Goal: Task Accomplishment & Management: Manage account settings

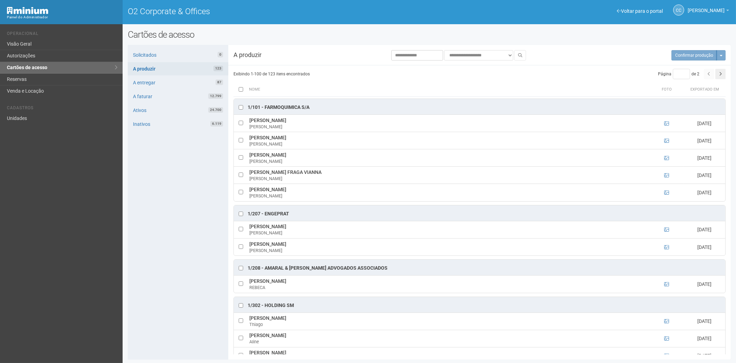
scroll to position [307, 0]
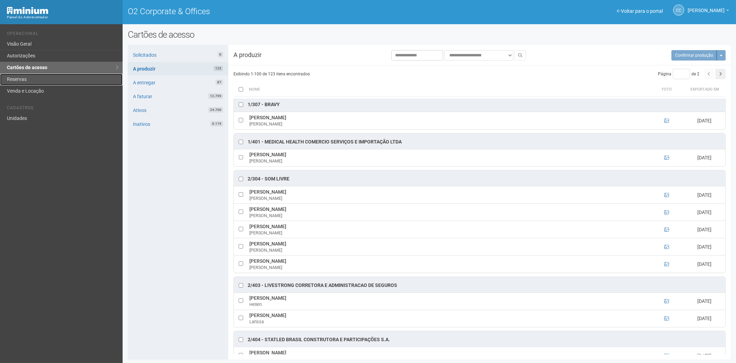
drag, startPoint x: 37, startPoint y: 77, endPoint x: 105, endPoint y: 85, distance: 68.4
click at [37, 77] on link "Reservas" at bounding box center [61, 80] width 123 height 12
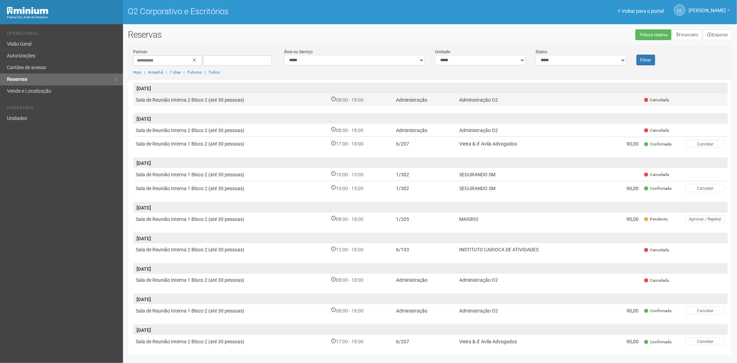
scroll to position [193, 0]
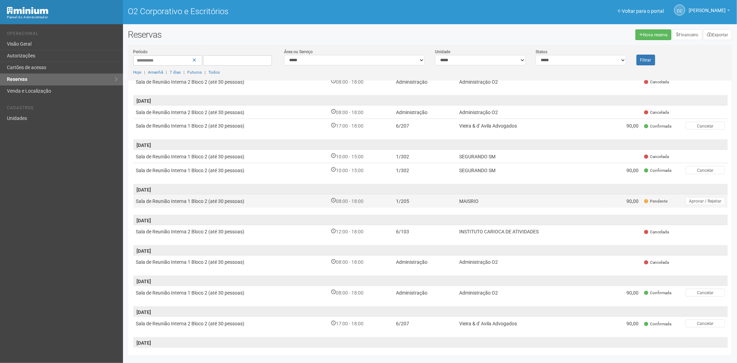
click at [460, 199] on font "MAISRIO" at bounding box center [468, 201] width 19 height 6
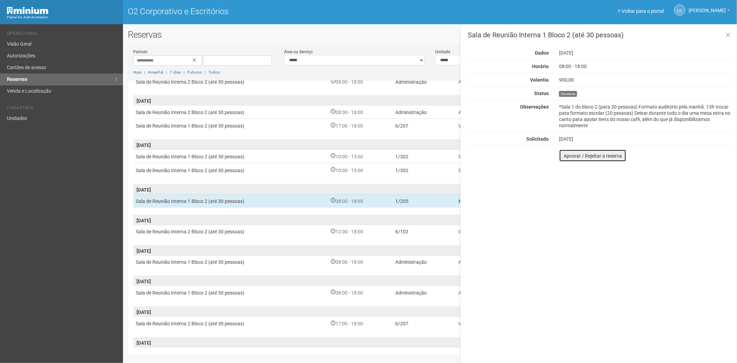
click at [570, 155] on font "Aprovar / Rejeitar a reserva" at bounding box center [592, 156] width 58 height 6
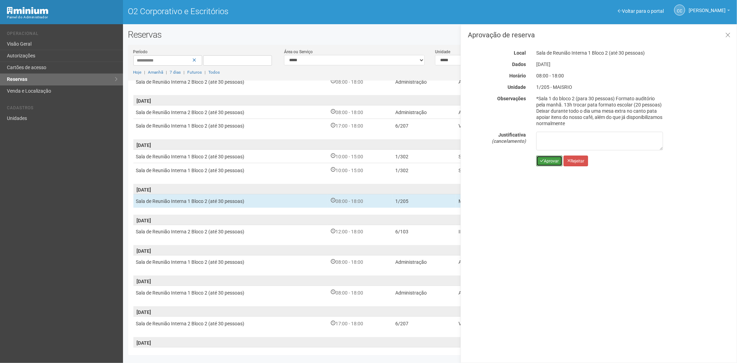
click at [545, 161] on font "Aprovar" at bounding box center [551, 161] width 15 height 5
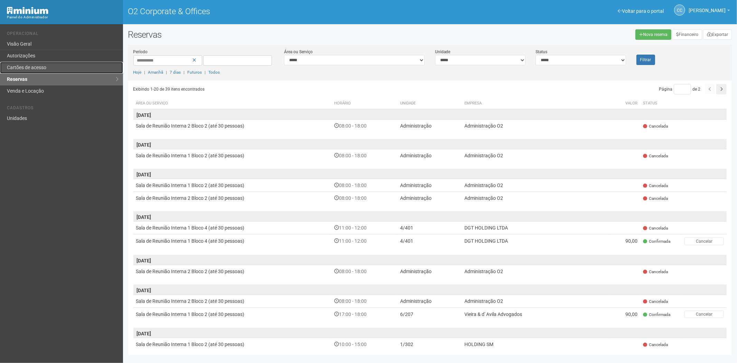
click at [65, 63] on link "Cartões de acesso" at bounding box center [61, 68] width 123 height 12
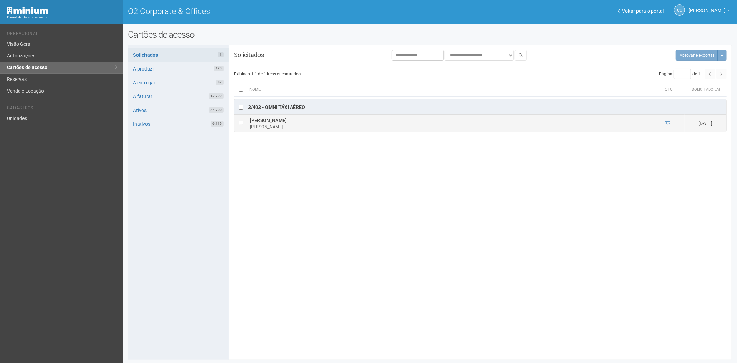
click at [670, 124] on td at bounding box center [667, 123] width 35 height 17
click at [668, 123] on icon at bounding box center [667, 123] width 5 height 5
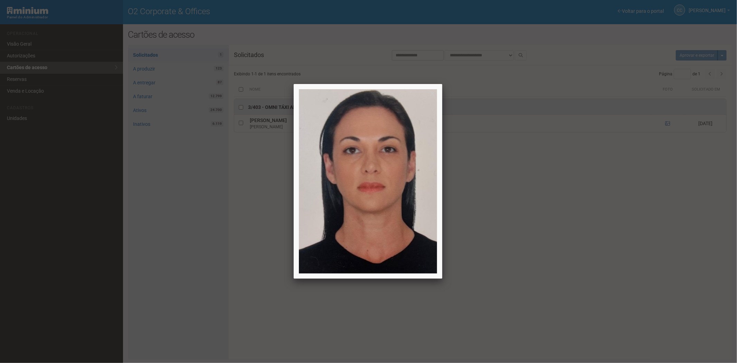
click at [614, 244] on div at bounding box center [368, 181] width 737 height 363
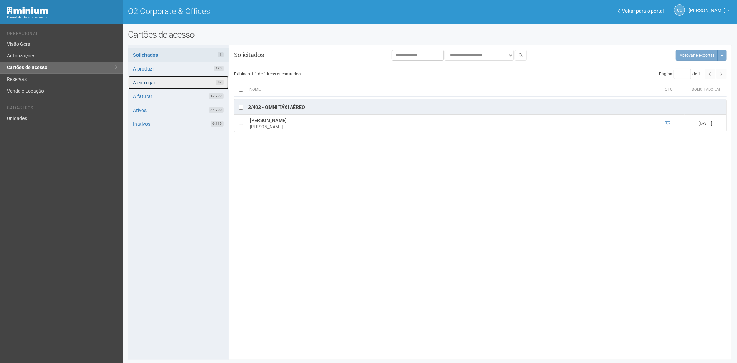
click at [181, 80] on link "A entregar 87" at bounding box center [178, 82] width 100 height 13
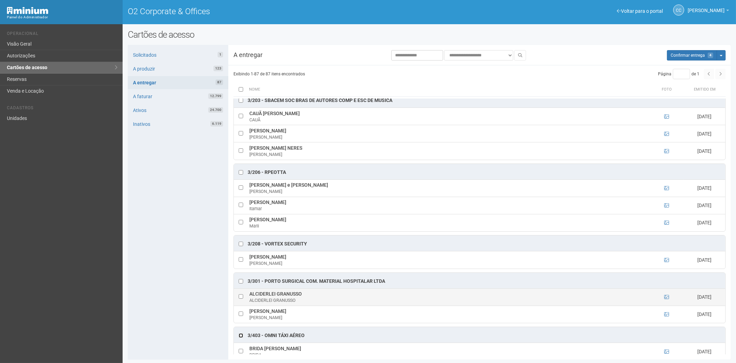
scroll to position [192, 0]
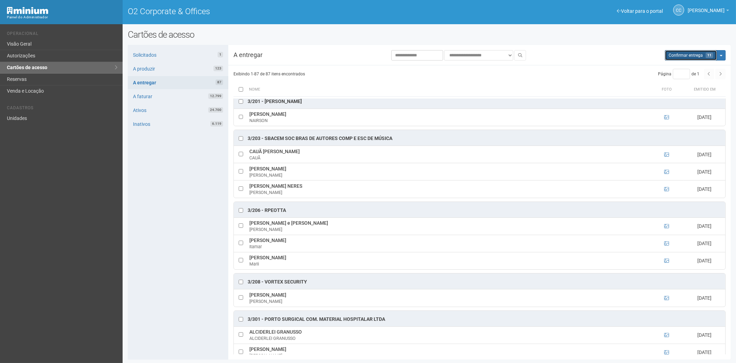
click at [679, 52] on button "Aguarde... Confirmar entrega 11" at bounding box center [691, 55] width 52 height 10
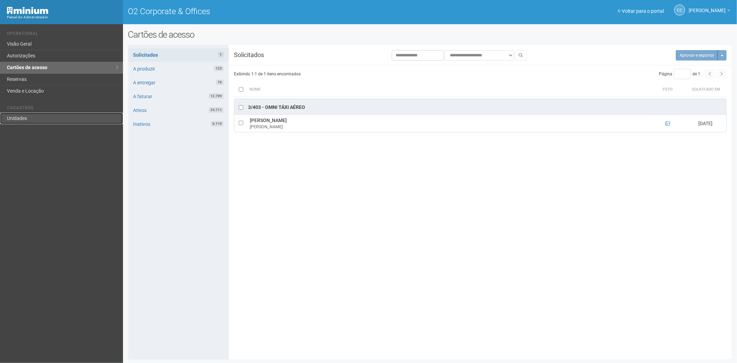
click at [33, 118] on link "Unidades" at bounding box center [61, 118] width 123 height 11
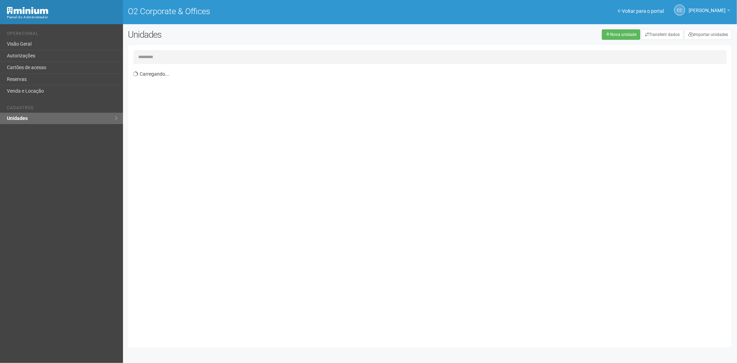
click at [153, 56] on input "text" at bounding box center [429, 57] width 593 height 14
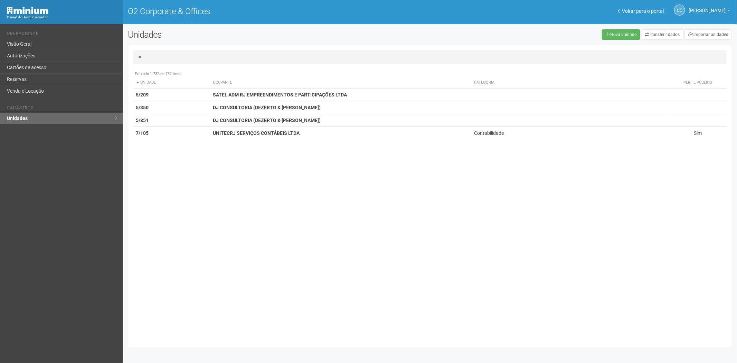
type input "*"
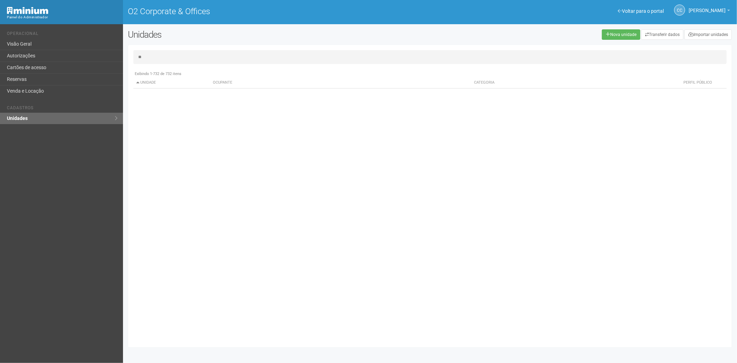
type input "*"
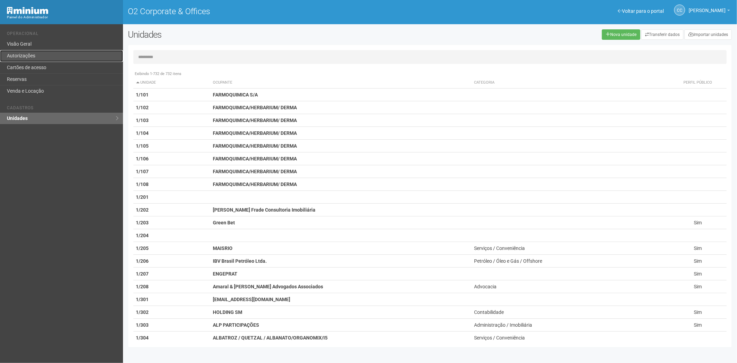
click at [53, 59] on link "Autorizações" at bounding box center [61, 56] width 123 height 12
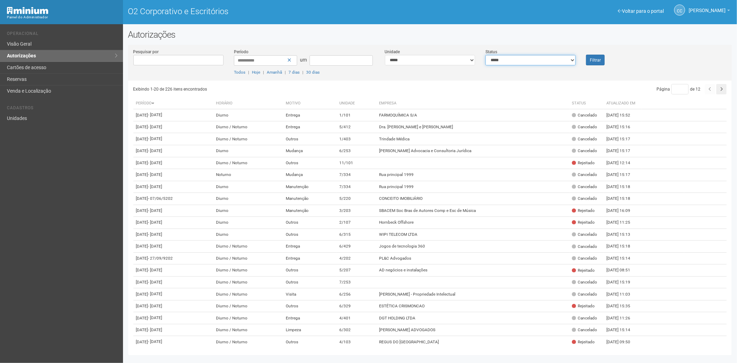
drag, startPoint x: 533, startPoint y: 59, endPoint x: 523, endPoint y: 64, distance: 10.5
click at [533, 59] on select "**********" at bounding box center [530, 60] width 90 height 10
select select "*"
click at [485, 55] on select "**********" at bounding box center [530, 60] width 90 height 10
click at [592, 58] on font "Filtrar" at bounding box center [594, 60] width 11 height 5
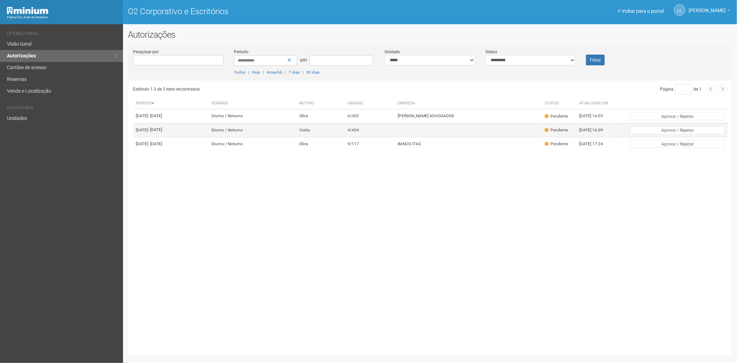
click at [403, 136] on td at bounding box center [468, 130] width 147 height 14
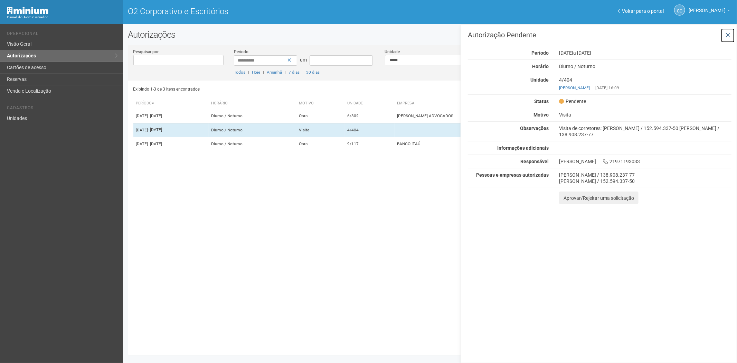
click at [728, 33] on icon at bounding box center [727, 35] width 5 height 7
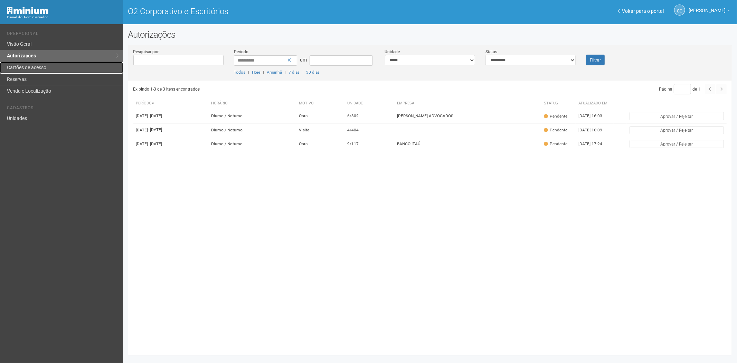
click at [30, 66] on font "Cartões de acesso" at bounding box center [26, 68] width 39 height 6
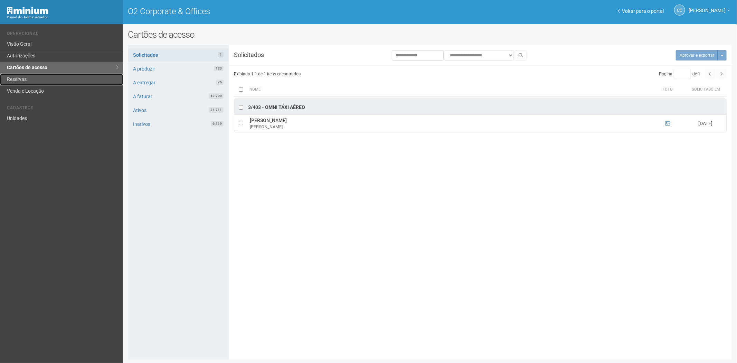
click at [37, 76] on link "Reservas" at bounding box center [61, 80] width 123 height 12
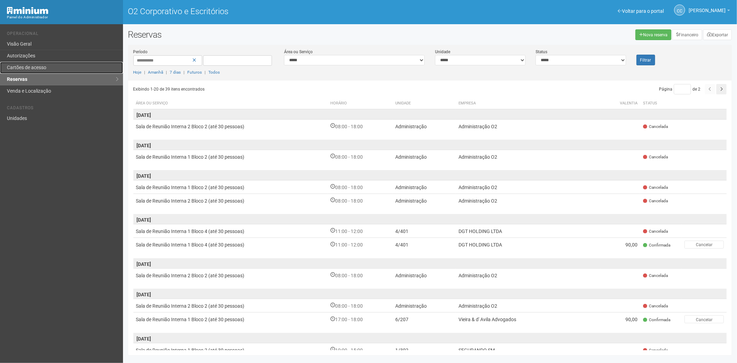
click at [51, 67] on link "Cartões de acesso" at bounding box center [61, 68] width 123 height 12
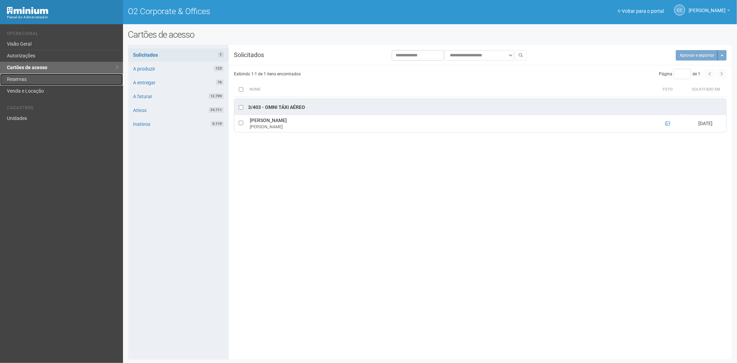
click at [30, 79] on link "Reservas" at bounding box center [61, 80] width 123 height 12
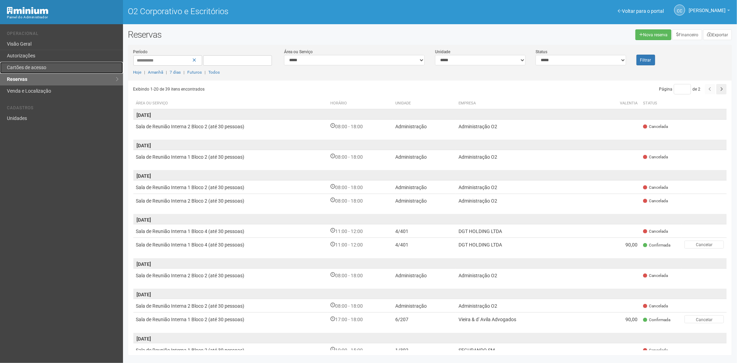
click at [37, 69] on font "Cartões de acesso" at bounding box center [26, 68] width 39 height 6
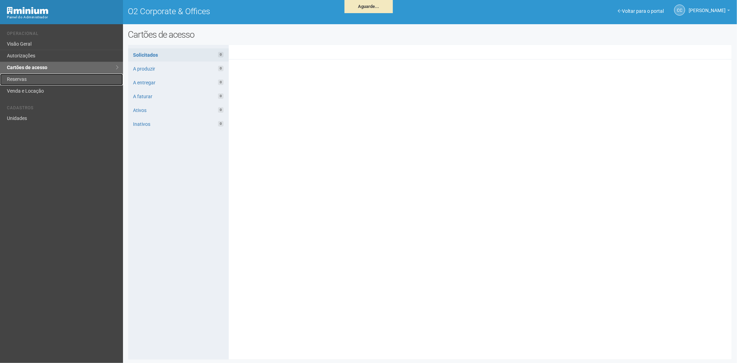
click at [46, 83] on link "Reservas" at bounding box center [61, 80] width 123 height 12
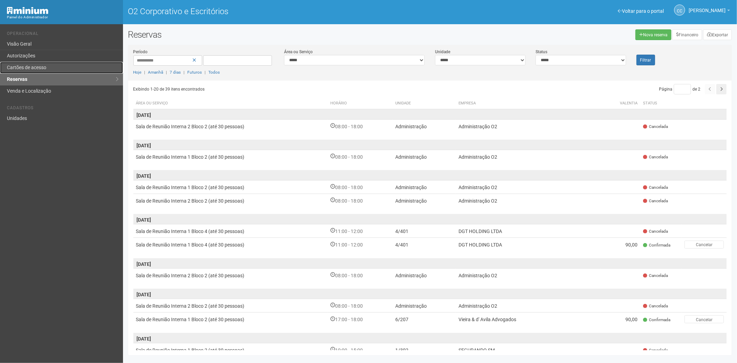
click at [42, 65] on font "Cartões de acesso" at bounding box center [26, 68] width 39 height 6
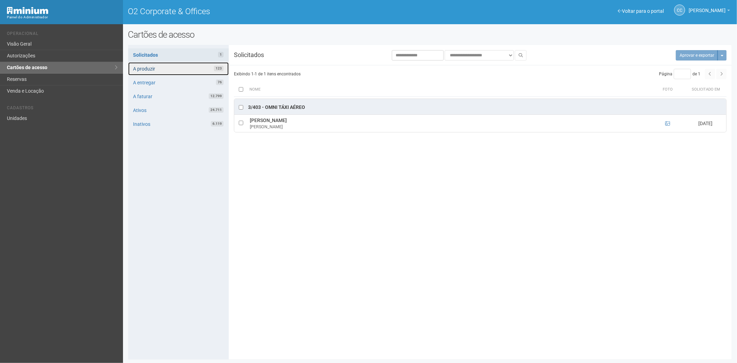
click at [170, 65] on link "A produzir 123" at bounding box center [178, 68] width 100 height 13
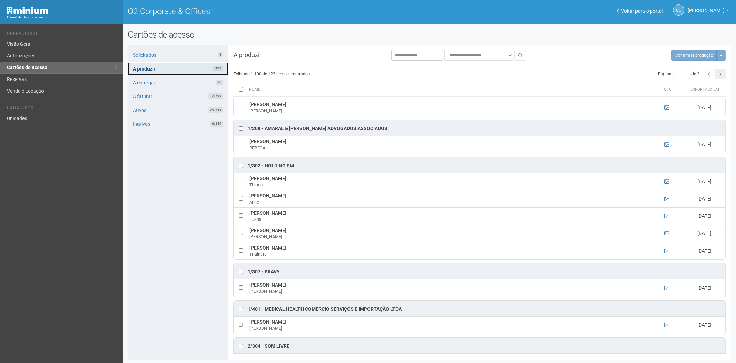
scroll to position [153, 0]
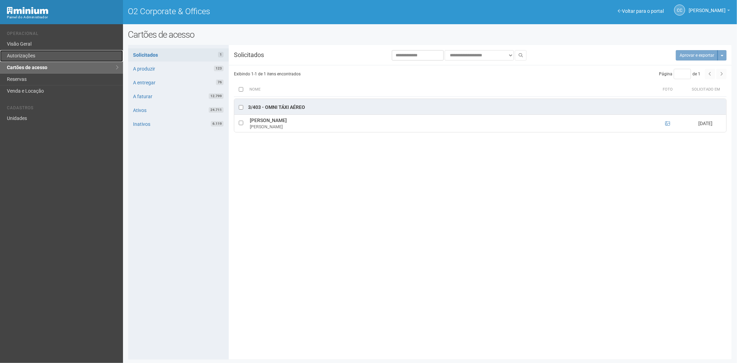
click at [37, 54] on link "Autorizações" at bounding box center [61, 56] width 123 height 12
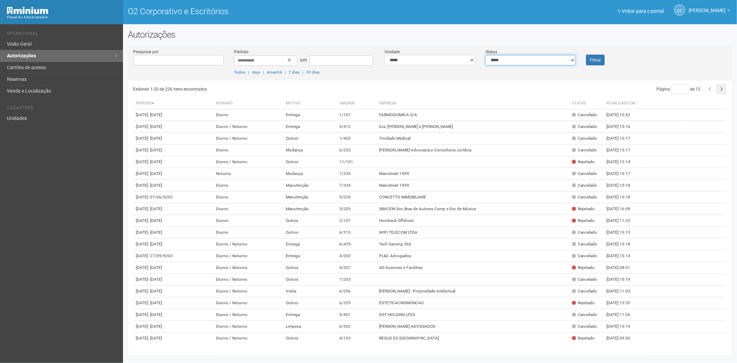
click at [519, 59] on select "**********" at bounding box center [530, 60] width 90 height 10
select select "*"
click at [485, 55] on select "**********" at bounding box center [530, 60] width 90 height 10
click at [592, 60] on font "Filtrar" at bounding box center [594, 60] width 11 height 5
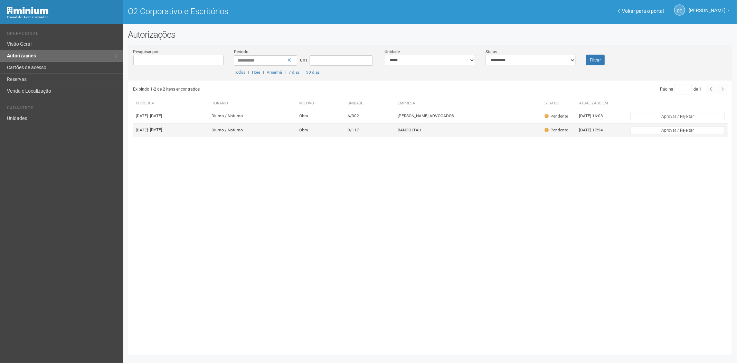
click at [421, 132] on font "BANCO ITAÚ" at bounding box center [408, 129] width 23 height 5
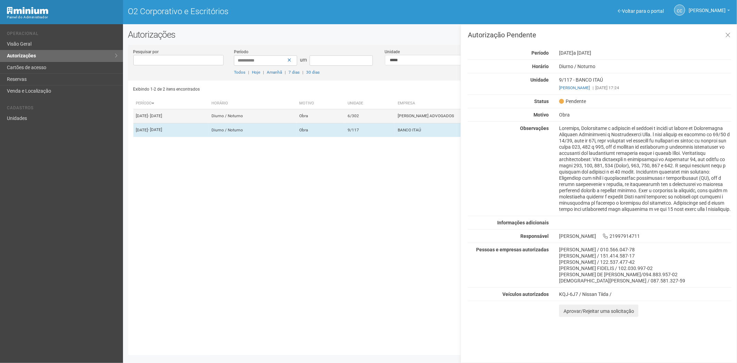
click at [402, 120] on td "PELLEGRINO MEDEIROS ADVOGADOS" at bounding box center [468, 116] width 147 height 14
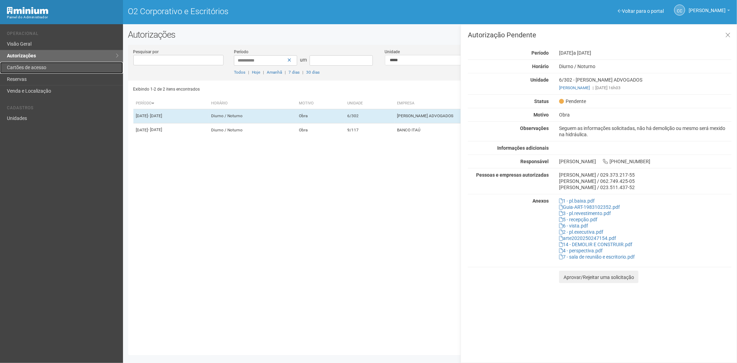
click at [31, 70] on font "Cartões de acesso" at bounding box center [26, 68] width 39 height 6
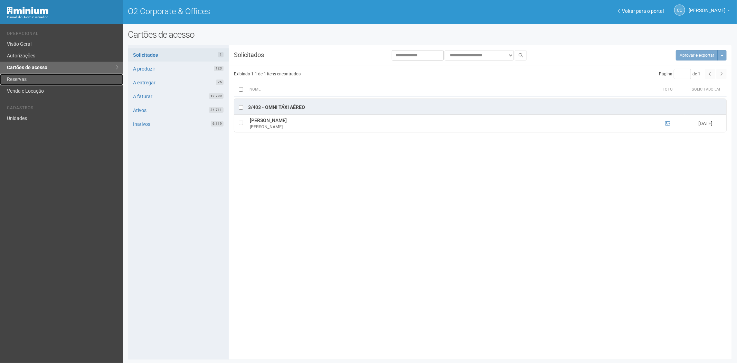
click at [30, 79] on link "Reservas" at bounding box center [61, 80] width 123 height 12
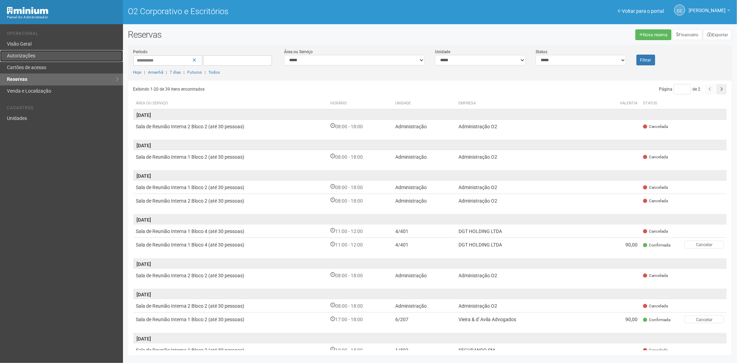
click at [48, 52] on link "Autorizações" at bounding box center [61, 56] width 123 height 12
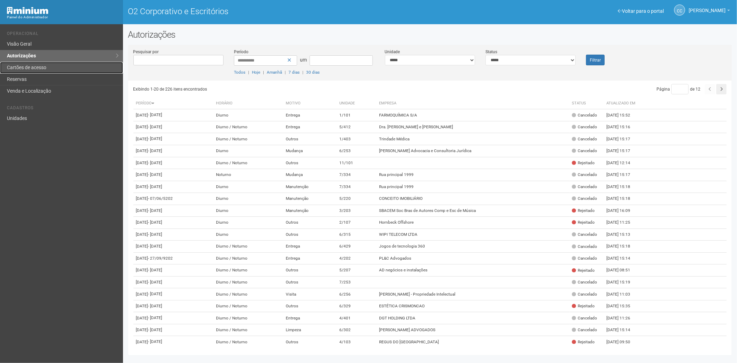
click at [74, 68] on link "Cartões de acesso" at bounding box center [61, 68] width 123 height 12
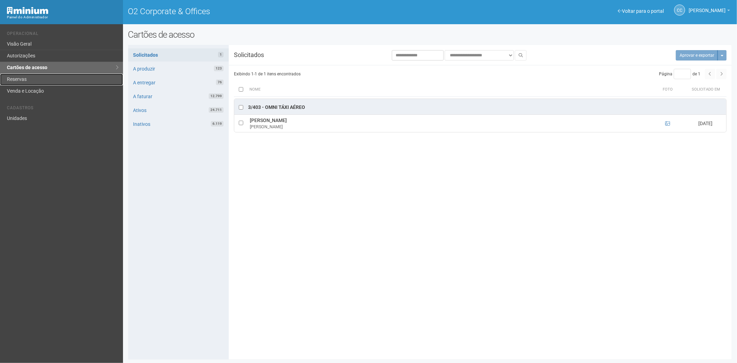
click at [39, 81] on link "Reservas" at bounding box center [61, 80] width 123 height 12
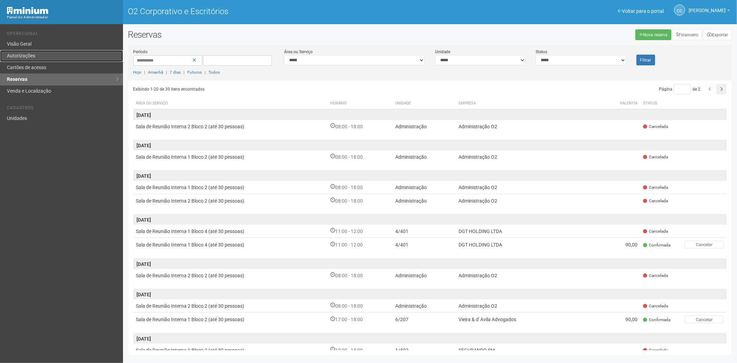
click at [44, 55] on link "Autorizações" at bounding box center [61, 56] width 123 height 12
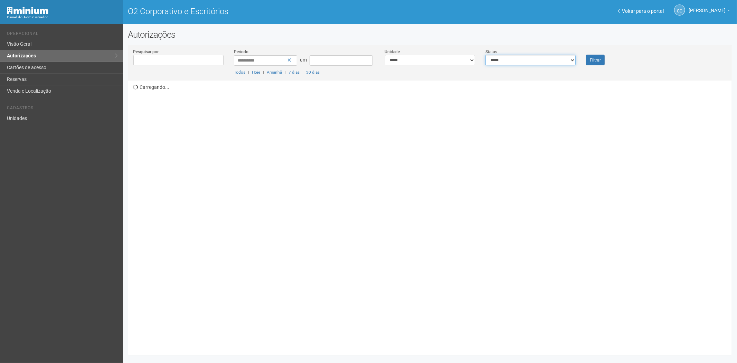
click at [528, 60] on select "**********" at bounding box center [530, 60] width 90 height 10
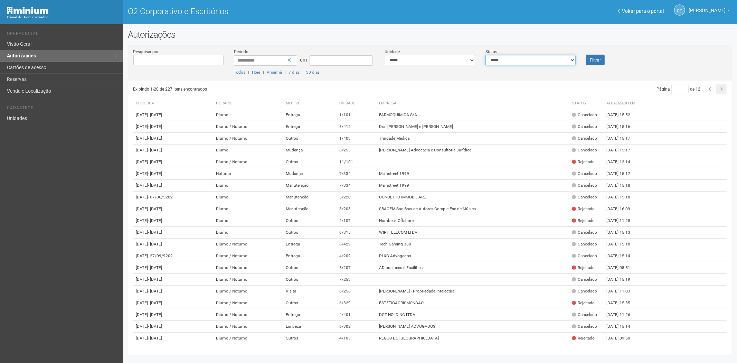
select select "*"
click at [485, 55] on select "**********" at bounding box center [530, 60] width 90 height 10
click at [599, 58] on font "Filtrar" at bounding box center [594, 60] width 11 height 5
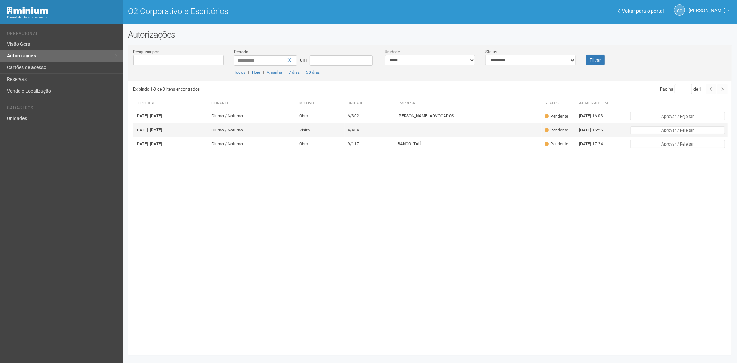
click at [426, 136] on td at bounding box center [468, 130] width 147 height 14
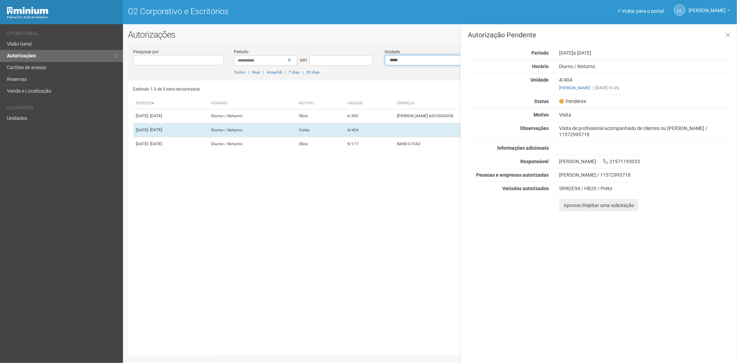
click at [404, 56] on select "**********" at bounding box center [430, 60] width 90 height 10
select select "**********"
click at [385, 55] on select "**********" at bounding box center [430, 60] width 90 height 10
click at [729, 33] on icon at bounding box center [727, 35] width 5 height 7
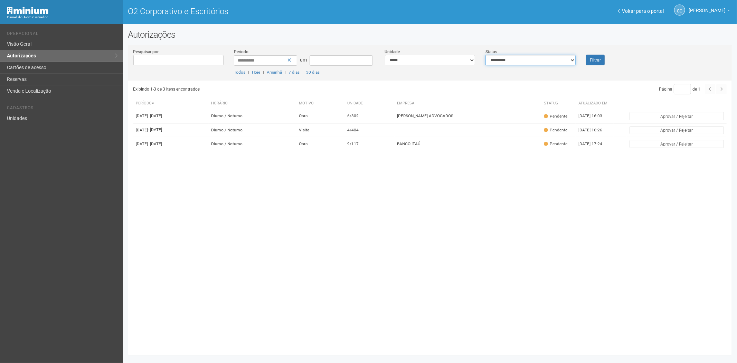
click at [516, 62] on select "**********" at bounding box center [530, 60] width 90 height 10
select select "***"
click at [485, 55] on select "**********" at bounding box center [530, 60] width 90 height 10
click at [590, 58] on font "Filtrar" at bounding box center [594, 60] width 11 height 5
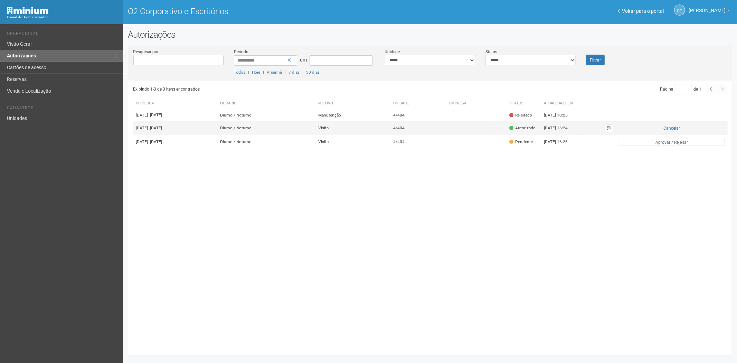
click at [491, 135] on td at bounding box center [476, 128] width 60 height 14
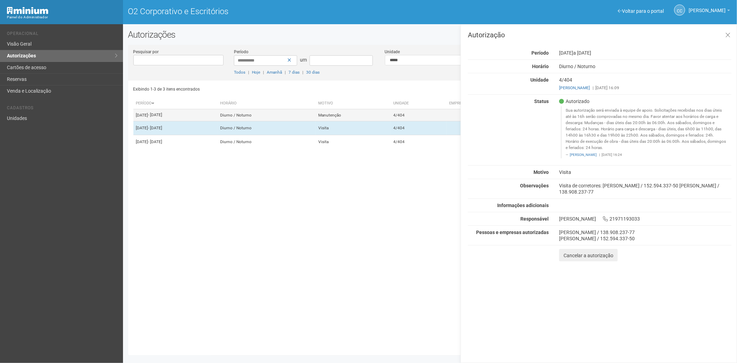
click at [375, 119] on td "Manutenção" at bounding box center [352, 115] width 75 height 12
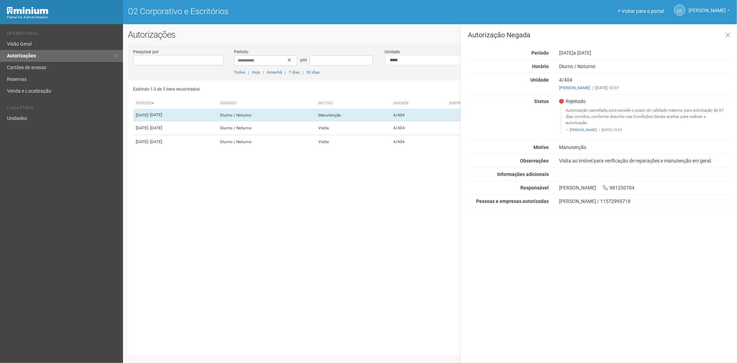
click at [363, 167] on div "Exibindo 1-3 de 3 itens encontrados Página * de 1 Período Horário Motivo Unidad…" at bounding box center [432, 214] width 598 height 269
click at [360, 149] on td "Visita" at bounding box center [352, 142] width 75 height 14
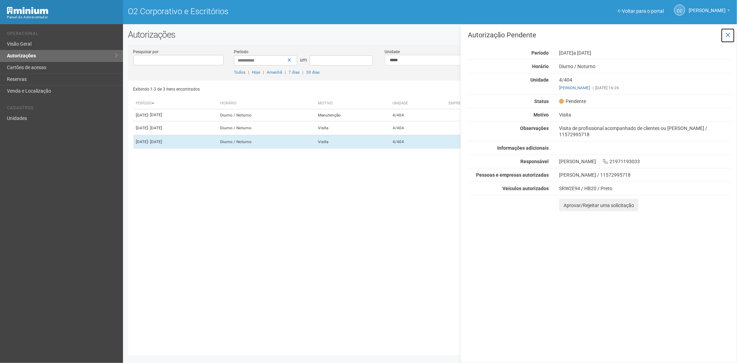
click at [728, 33] on icon at bounding box center [727, 35] width 5 height 7
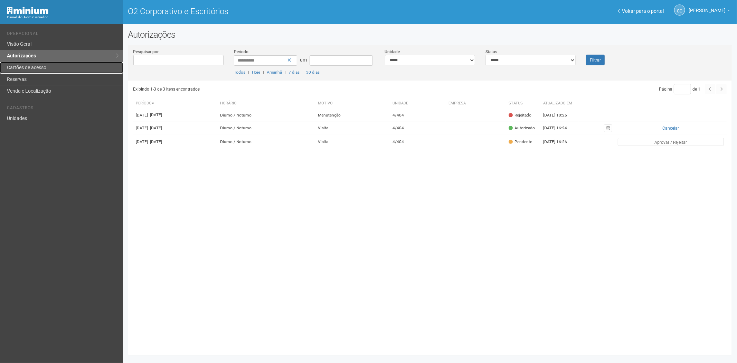
click at [39, 72] on link "Cartões de acesso" at bounding box center [61, 68] width 123 height 12
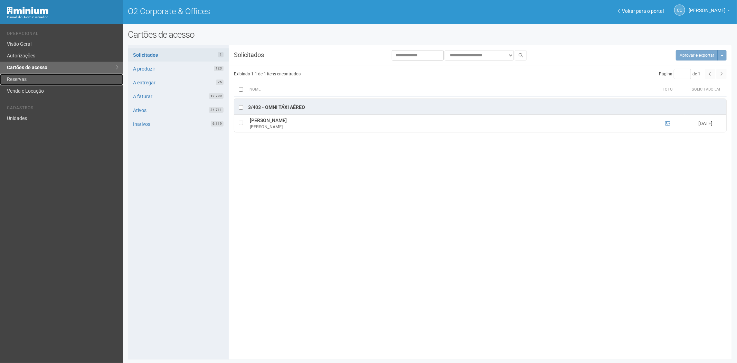
click at [23, 76] on link "Reservas" at bounding box center [61, 80] width 123 height 12
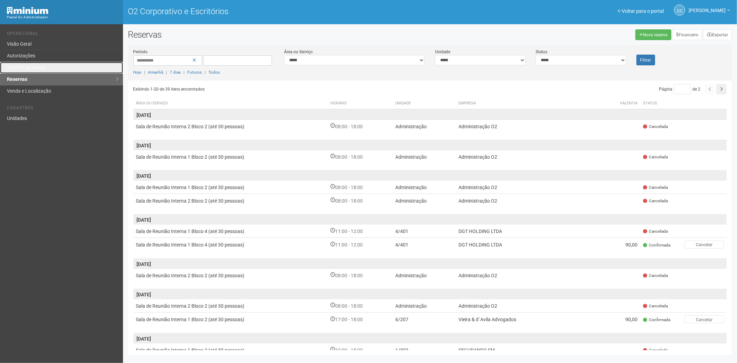
drag, startPoint x: 31, startPoint y: 67, endPoint x: 31, endPoint y: 77, distance: 10.7
click at [30, 67] on font "Cartões de acesso" at bounding box center [26, 68] width 39 height 6
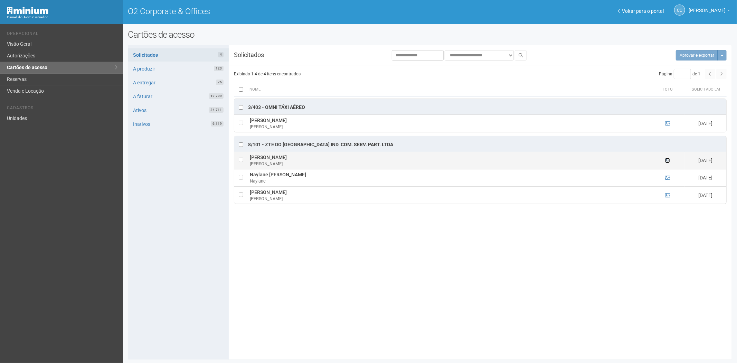
click at [667, 161] on icon at bounding box center [667, 160] width 5 height 5
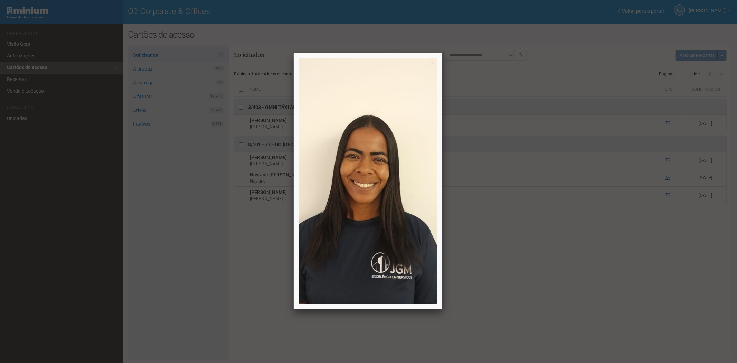
click at [619, 317] on div at bounding box center [368, 181] width 737 height 363
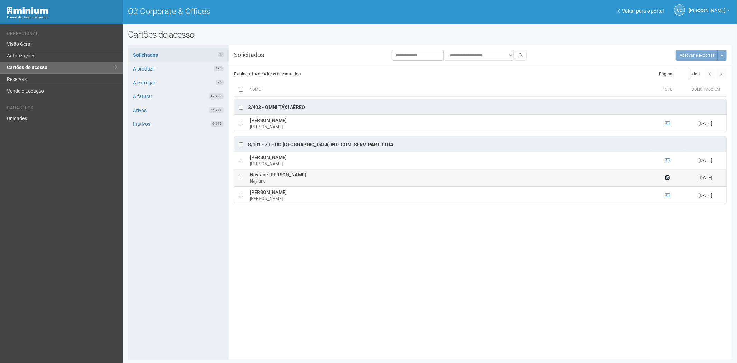
click at [667, 178] on icon at bounding box center [667, 177] width 5 height 5
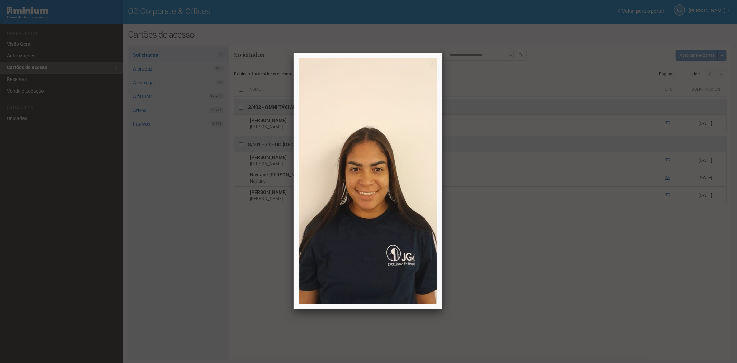
click at [630, 219] on div at bounding box center [368, 181] width 737 height 363
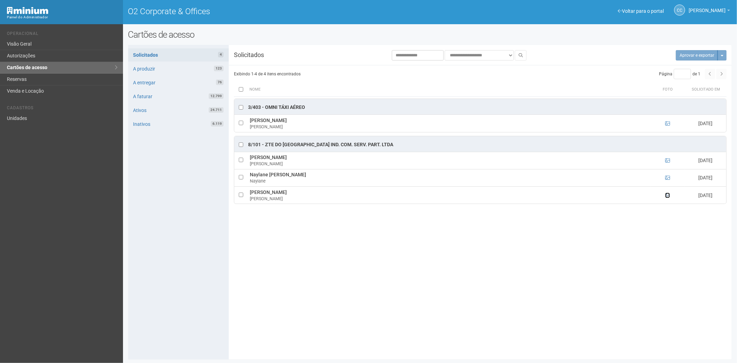
click at [665, 197] on icon at bounding box center [667, 195] width 5 height 5
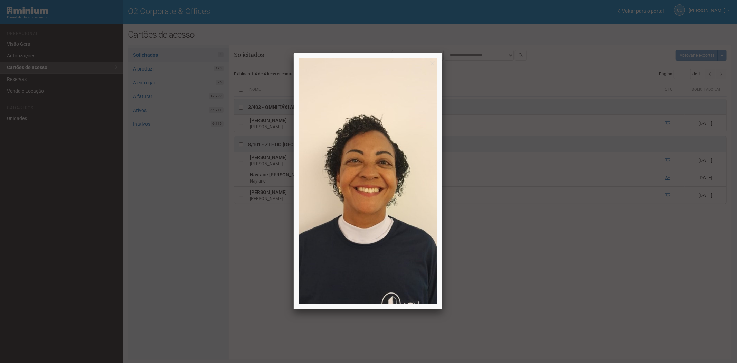
click at [566, 274] on div at bounding box center [368, 181] width 737 height 363
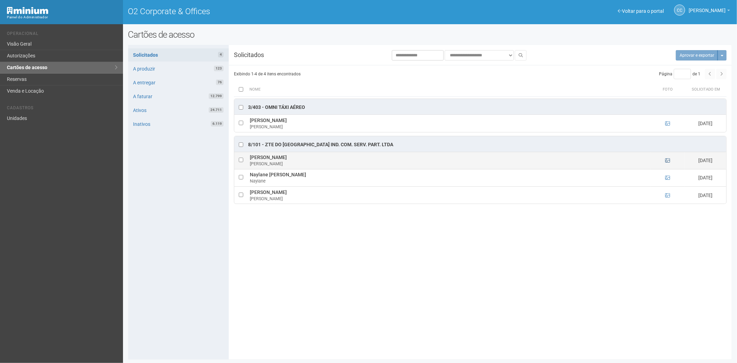
click at [665, 161] on td at bounding box center [667, 160] width 35 height 17
click at [668, 161] on icon at bounding box center [667, 160] width 5 height 5
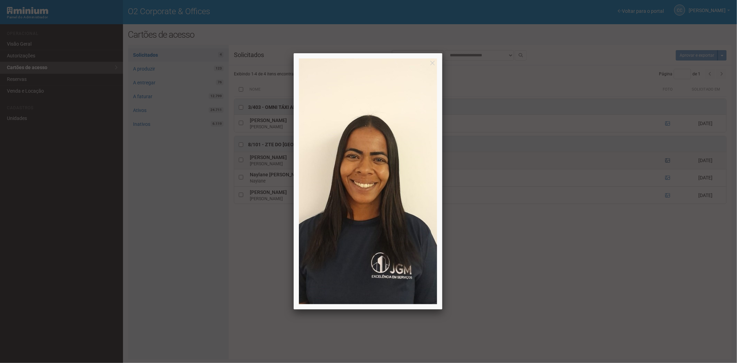
click at [668, 161] on div at bounding box center [368, 181] width 737 height 363
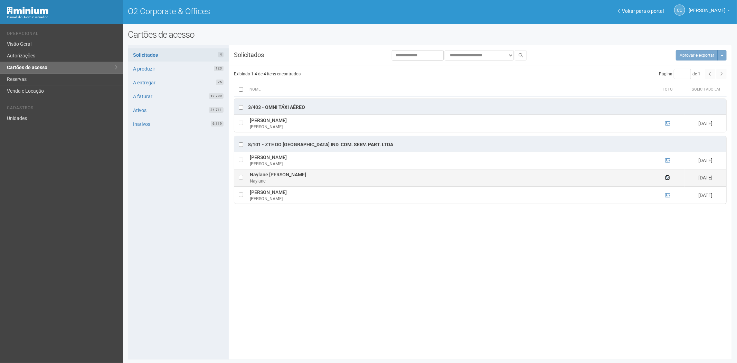
click at [665, 178] on icon at bounding box center [667, 177] width 5 height 5
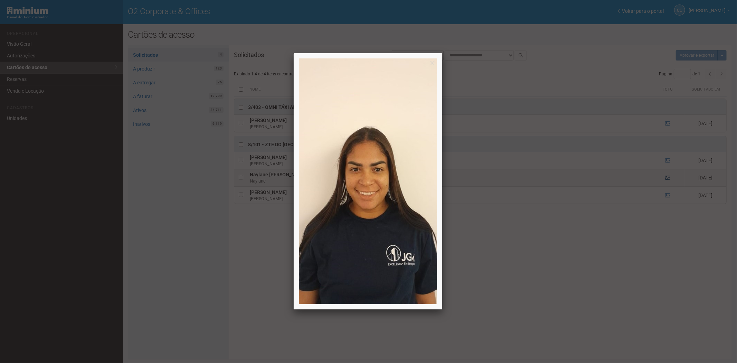
click at [665, 178] on div at bounding box center [368, 181] width 737 height 363
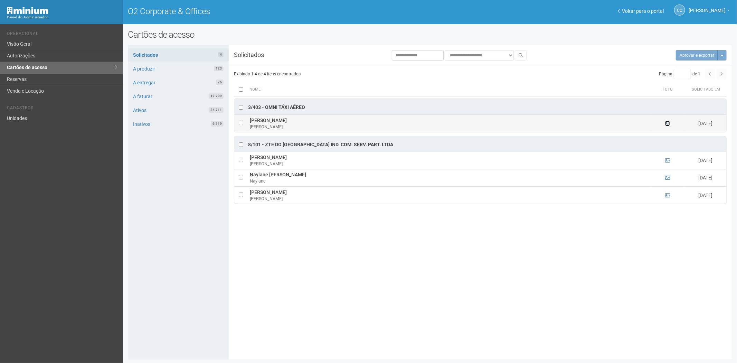
click at [668, 123] on icon at bounding box center [667, 123] width 5 height 5
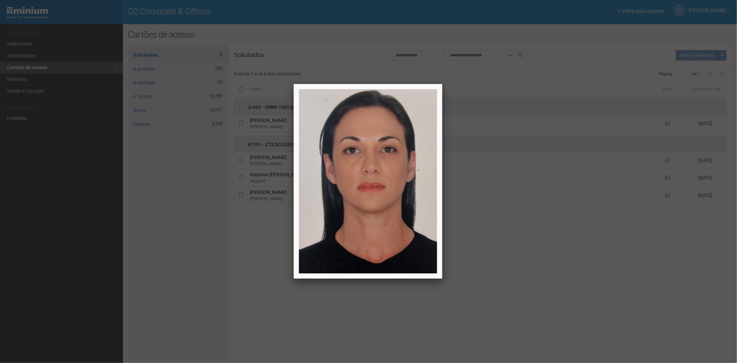
click at [587, 272] on div at bounding box center [368, 181] width 737 height 363
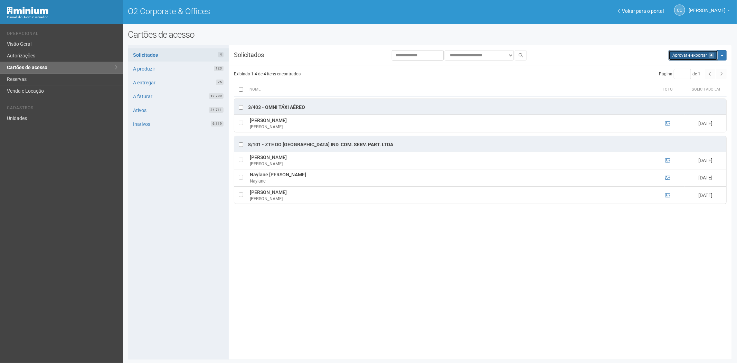
click at [686, 55] on button "Aprovar e exportar 4" at bounding box center [692, 55] width 49 height 10
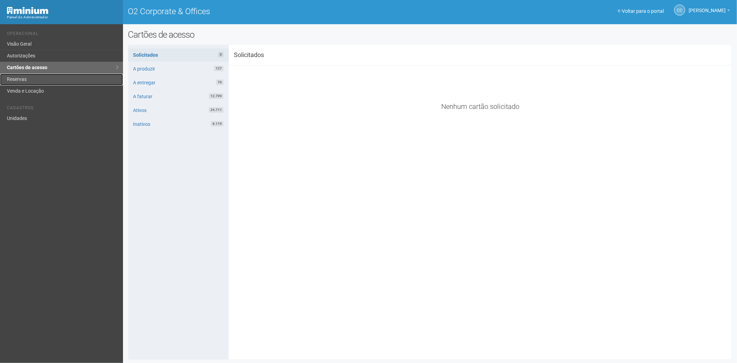
click at [47, 77] on link "Reservas" at bounding box center [61, 80] width 123 height 12
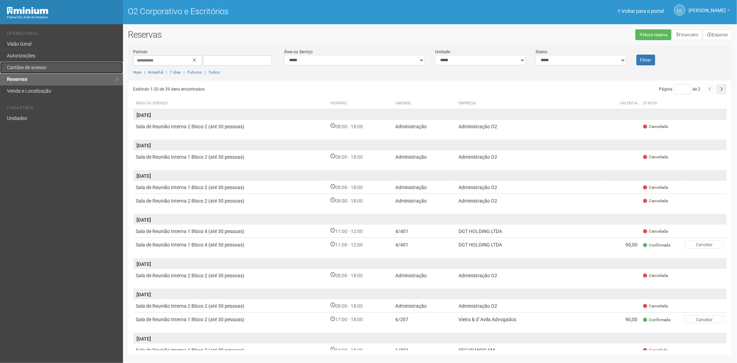
click at [37, 65] on font "Cartões de acesso" at bounding box center [26, 68] width 39 height 6
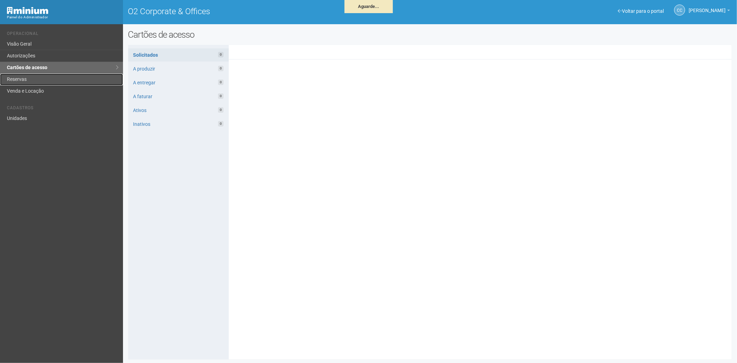
click at [18, 76] on link "Reservas" at bounding box center [61, 80] width 123 height 12
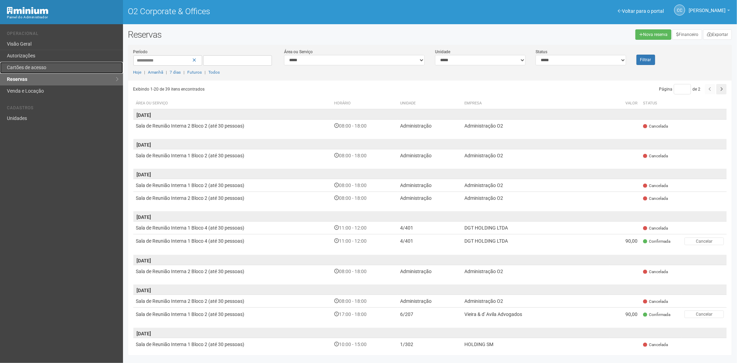
click at [57, 67] on link "Cartões de acesso" at bounding box center [61, 68] width 123 height 12
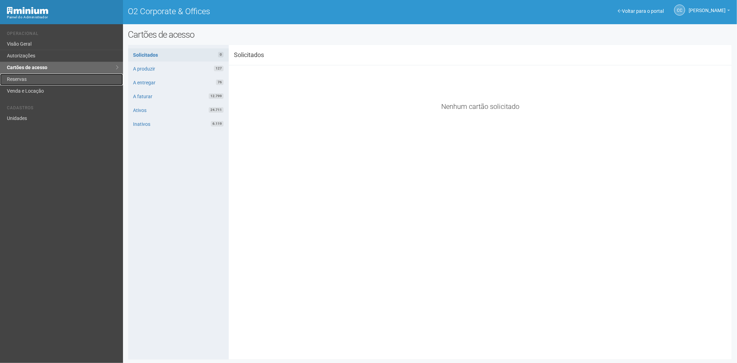
click at [19, 81] on link "Reservas" at bounding box center [61, 80] width 123 height 12
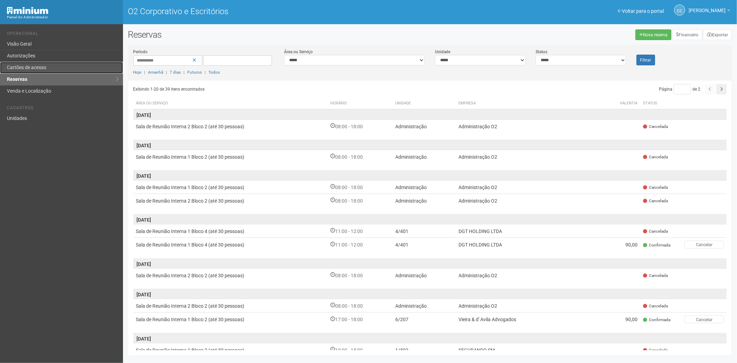
click at [59, 63] on link "Cartões de acesso" at bounding box center [61, 68] width 123 height 12
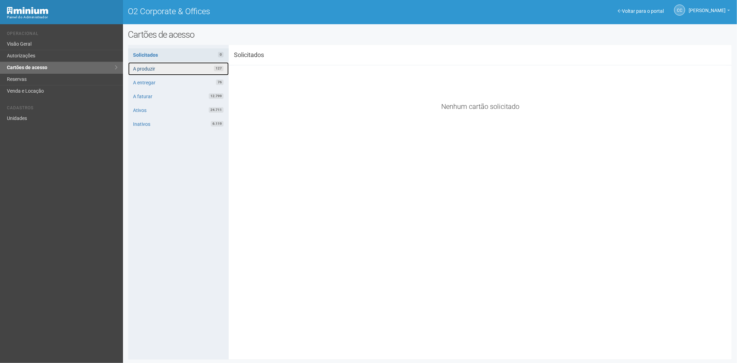
click at [182, 69] on link "A produzir 127" at bounding box center [178, 68] width 100 height 13
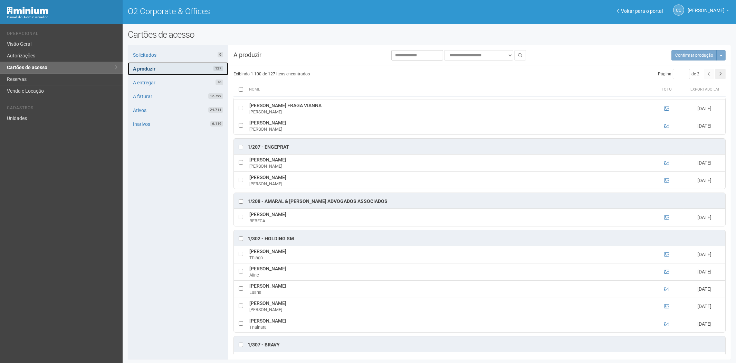
scroll to position [77, 0]
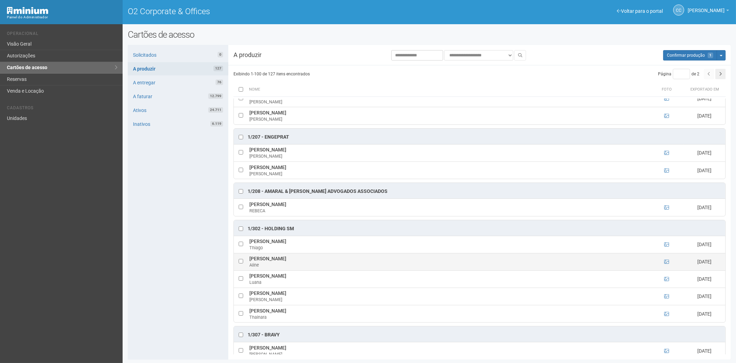
drag, startPoint x: 246, startPoint y: 261, endPoint x: 284, endPoint y: 259, distance: 37.3
click at [296, 261] on tr "Aline da Silva Oliveira Aline 08/08/2025" at bounding box center [479, 261] width 491 height 17
copy tr "Aline da Silva Oliveira"
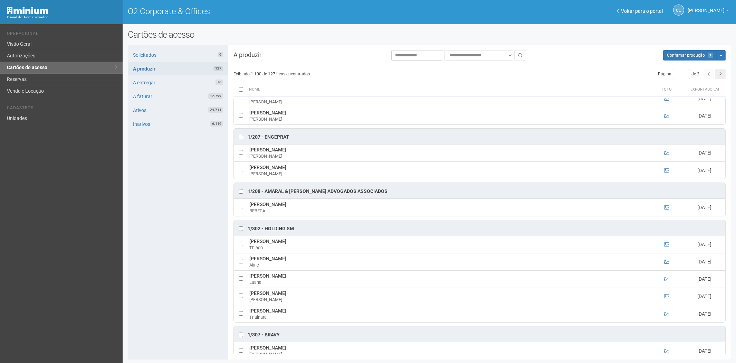
click at [165, 227] on div "Solicitados 0 A produzir 127 A entregar 76 A faturar 12.799 Ativos 24.711 Inati…" at bounding box center [178, 202] width 100 height 314
drag, startPoint x: 248, startPoint y: 277, endPoint x: 304, endPoint y: 279, distance: 56.3
click at [304, 279] on td "Luana da Fonseca Salles Luana" at bounding box center [449, 278] width 402 height 17
copy td "Luana da Fonseca Salles"
drag, startPoint x: 140, startPoint y: 295, endPoint x: 201, endPoint y: 301, distance: 61.4
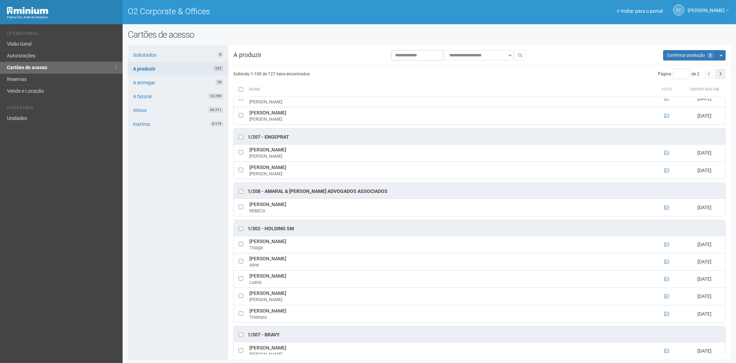
click at [140, 295] on div "Solicitados 0 A produzir 127 A entregar 76 A faturar 12.799 Ativos 24.711 Inati…" at bounding box center [178, 202] width 100 height 314
drag, startPoint x: 249, startPoint y: 310, endPoint x: 305, endPoint y: 315, distance: 56.1
click at [305, 315] on td "Thainara Vargas Ferreira Thainara" at bounding box center [449, 313] width 402 height 17
copy td "Thainara Vargas Ferreira"
drag, startPoint x: 159, startPoint y: 247, endPoint x: 211, endPoint y: 243, distance: 52.0
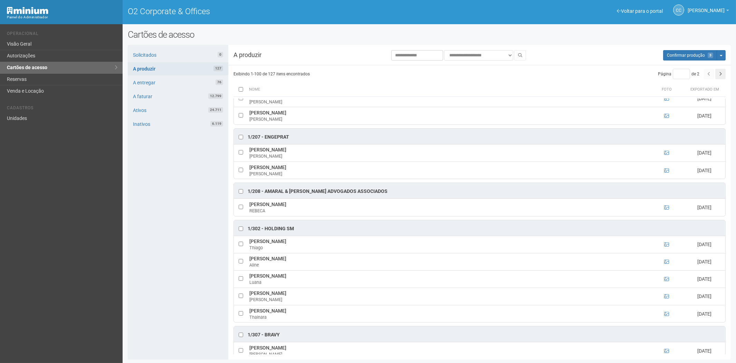
click at [159, 247] on div "Solicitados 0 A produzir 127 A entregar 76 A faturar 12.799 Ativos 24.711 Inati…" at bounding box center [178, 202] width 100 height 314
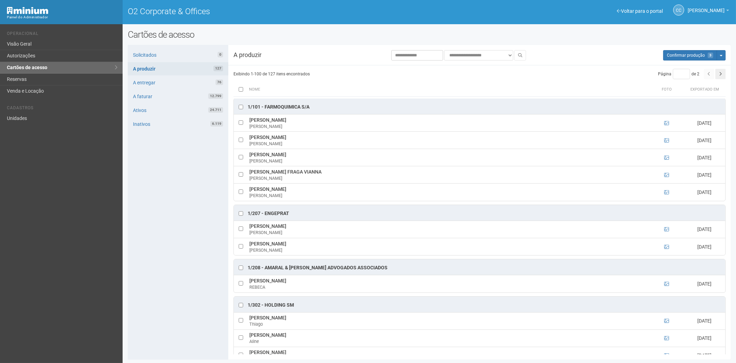
scroll to position [0, 0]
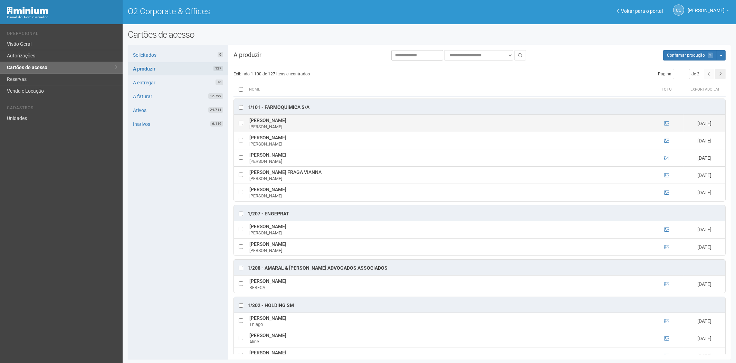
click at [237, 124] on td at bounding box center [241, 123] width 14 height 17
drag, startPoint x: 249, startPoint y: 120, endPoint x: 343, endPoint y: 120, distance: 93.2
click at [343, 120] on td "FERNANDA FELIX FONSECA DE OLIVEIRA FERNANDA FELIX" at bounding box center [449, 123] width 402 height 17
copy td "FERNANDA FELIX FONSECA DE OLIVEIRA"
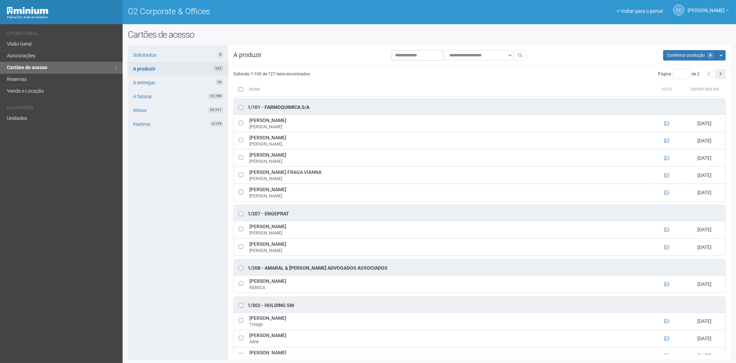
drag, startPoint x: 159, startPoint y: 179, endPoint x: 211, endPoint y: 175, distance: 52.3
click at [162, 179] on div "Solicitados 0 A produzir 127 A entregar 76 A faturar 12.799 Ativos 24.711 Inati…" at bounding box center [178, 202] width 100 height 314
drag, startPoint x: 249, startPoint y: 170, endPoint x: 333, endPoint y: 171, distance: 84.3
click at [333, 171] on td "VICTORIA VITTORAZZI FRAGA VIANNA VICTORIA VIANNA" at bounding box center [449, 174] width 402 height 17
copy td "VICTORIA VITTORAZZI FRAGA VIANNA"
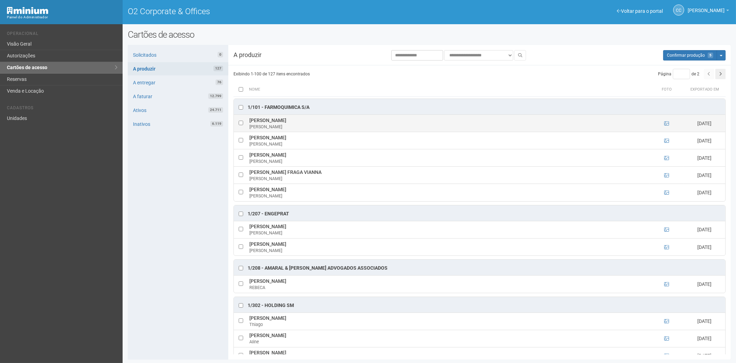
drag, startPoint x: 150, startPoint y: 275, endPoint x: 560, endPoint y: 131, distance: 434.7
click at [151, 275] on div "Solicitados 0 A produzir 127 A entregar 76 A faturar 12.799 Ativos 24.711 Inati…" at bounding box center [178, 202] width 100 height 314
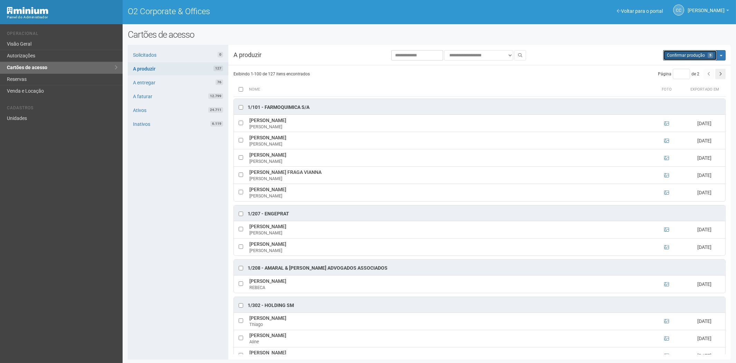
click at [685, 56] on span "Confirmar produção" at bounding box center [686, 55] width 38 height 5
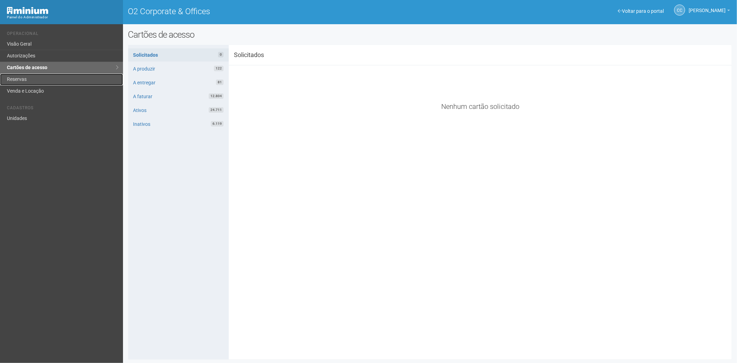
click at [34, 77] on link "Reservas" at bounding box center [61, 80] width 123 height 12
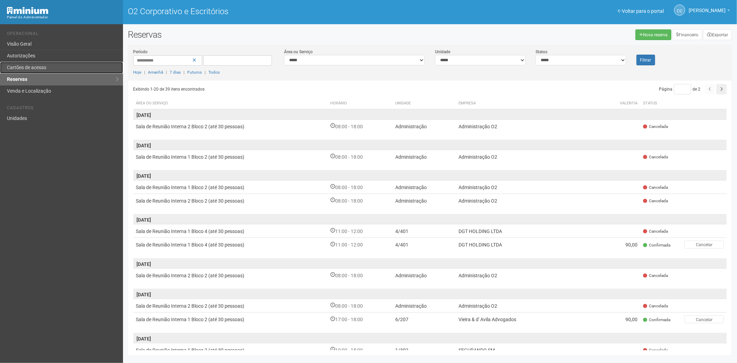
click at [39, 65] on font "Cartões de acesso" at bounding box center [26, 68] width 39 height 6
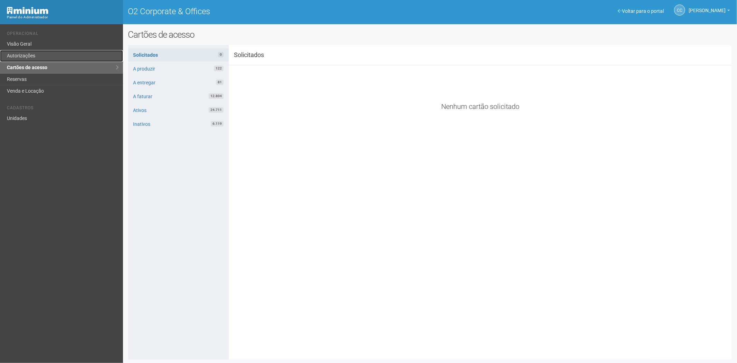
click at [22, 54] on link "Autorizações" at bounding box center [61, 56] width 123 height 12
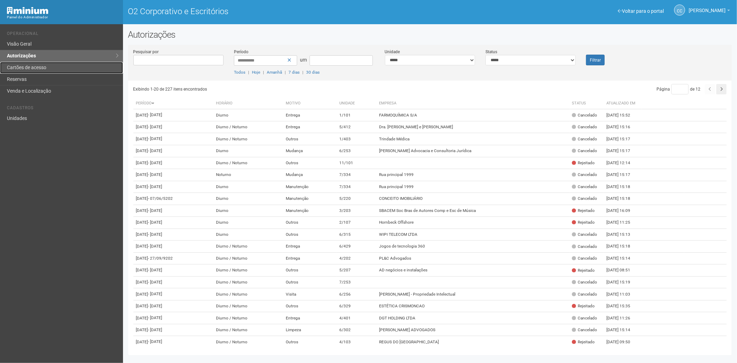
click at [27, 70] on font "Cartões de acesso" at bounding box center [26, 68] width 39 height 6
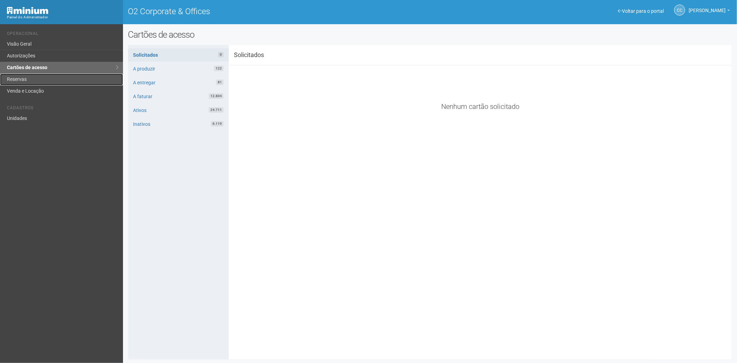
click at [39, 77] on link "Reservas" at bounding box center [61, 80] width 123 height 12
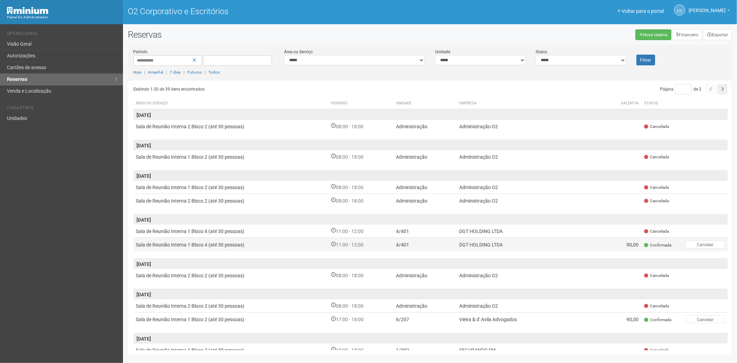
click at [273, 248] on td "Sala de Reunião Interna 1 Bloco 4 (até 30 pessoas)" at bounding box center [230, 245] width 195 height 14
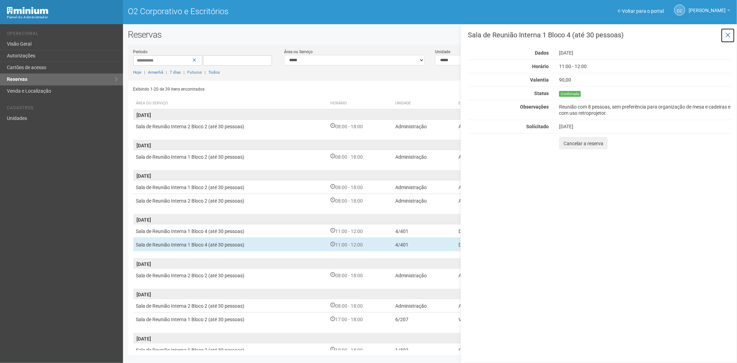
drag, startPoint x: 725, startPoint y: 33, endPoint x: 710, endPoint y: 46, distance: 20.0
click at [726, 33] on button at bounding box center [727, 35] width 14 height 15
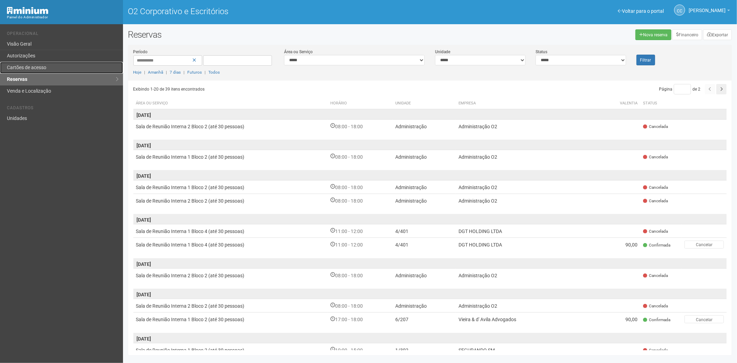
click at [22, 69] on font "Cartões de acesso" at bounding box center [26, 68] width 39 height 6
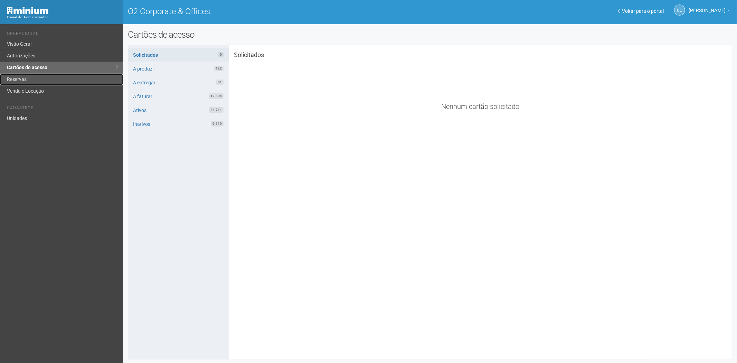
click at [23, 84] on link "Reservas" at bounding box center [61, 80] width 123 height 12
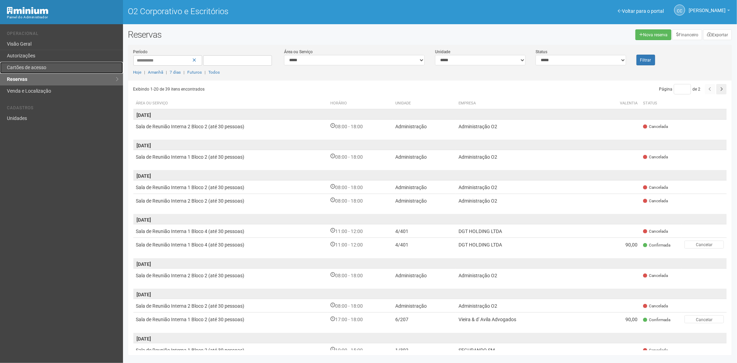
click at [40, 67] on font "Cartões de acesso" at bounding box center [26, 68] width 39 height 6
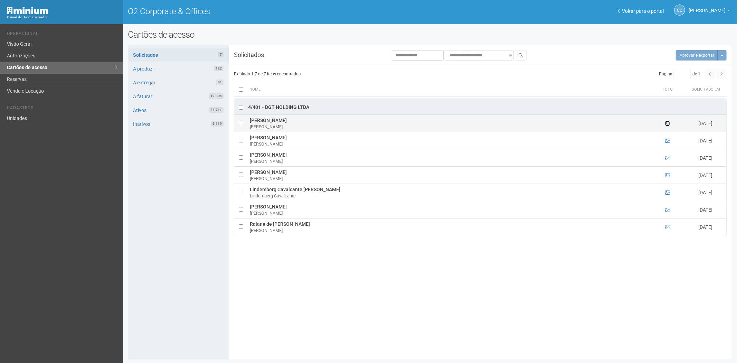
click at [666, 122] on icon at bounding box center [667, 123] width 5 height 5
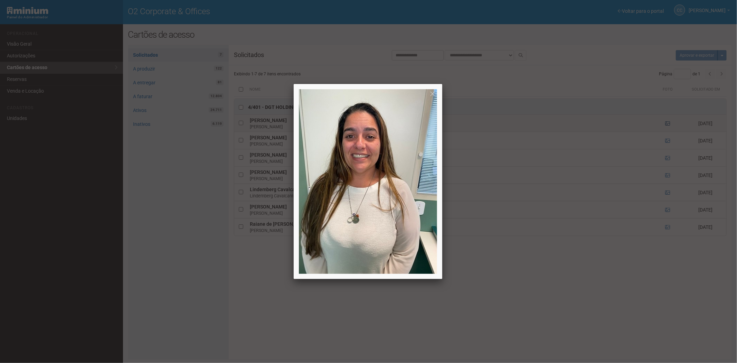
click at [666, 122] on div at bounding box center [368, 181] width 737 height 363
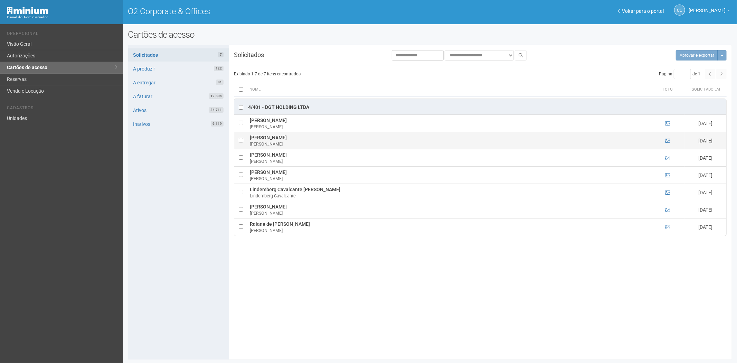
click at [664, 141] on td at bounding box center [667, 140] width 35 height 17
click at [669, 141] on icon at bounding box center [667, 140] width 5 height 5
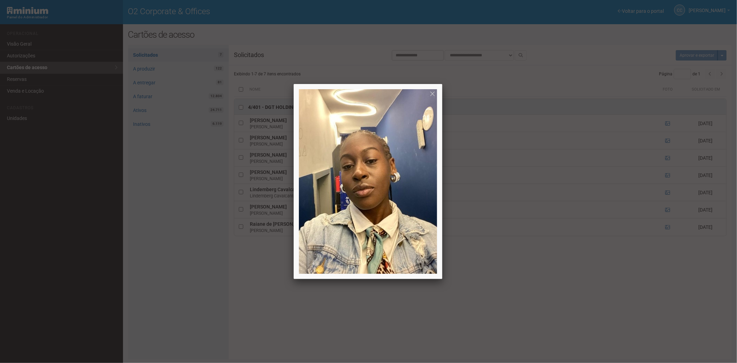
click at [667, 141] on div at bounding box center [368, 181] width 737 height 363
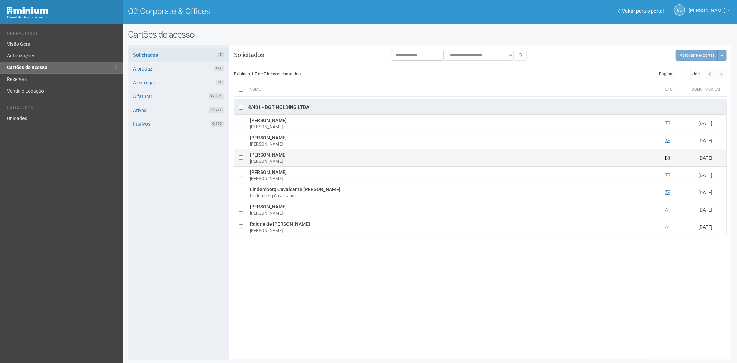
click at [668, 159] on icon at bounding box center [667, 157] width 5 height 5
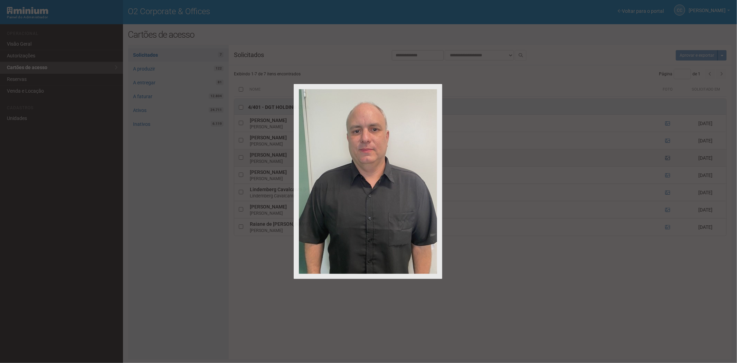
click at [668, 159] on div at bounding box center [368, 181] width 737 height 363
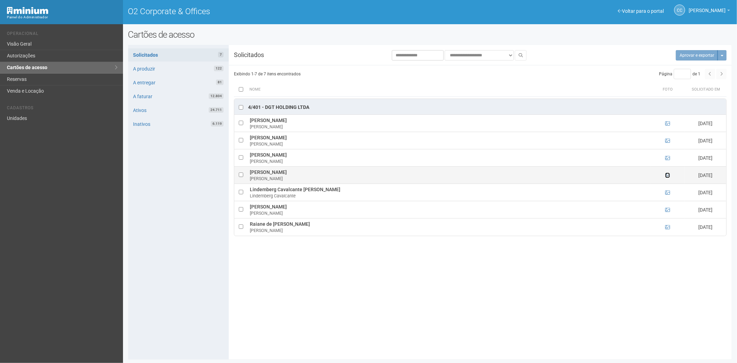
click at [666, 175] on icon at bounding box center [667, 175] width 5 height 5
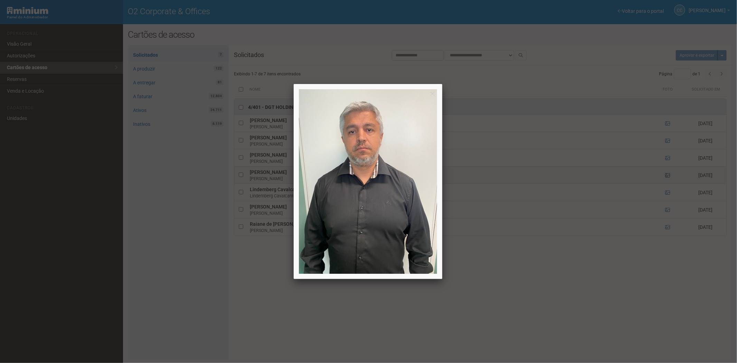
click at [666, 175] on div at bounding box center [368, 181] width 737 height 363
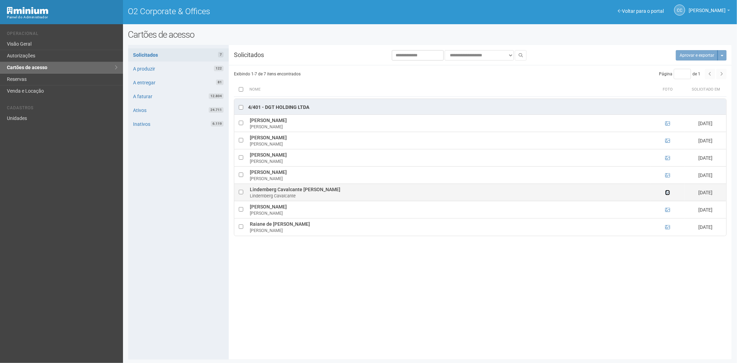
click at [667, 195] on icon at bounding box center [667, 192] width 5 height 5
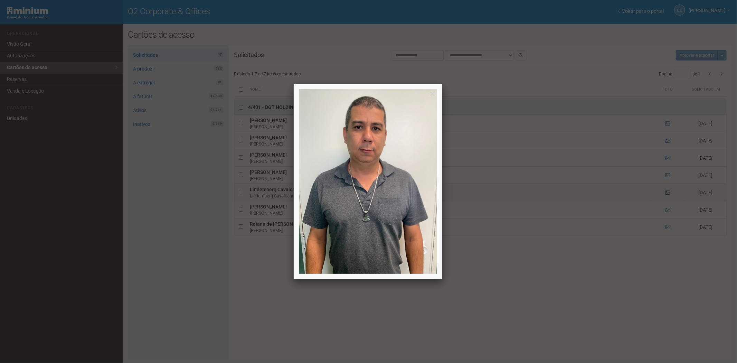
click at [667, 195] on div at bounding box center [368, 181] width 737 height 363
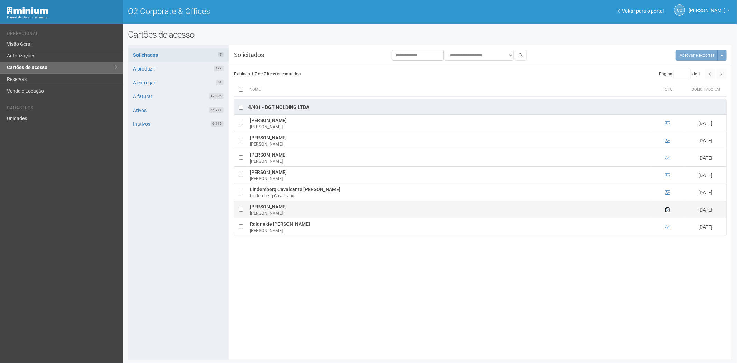
click at [667, 210] on icon at bounding box center [667, 209] width 5 height 5
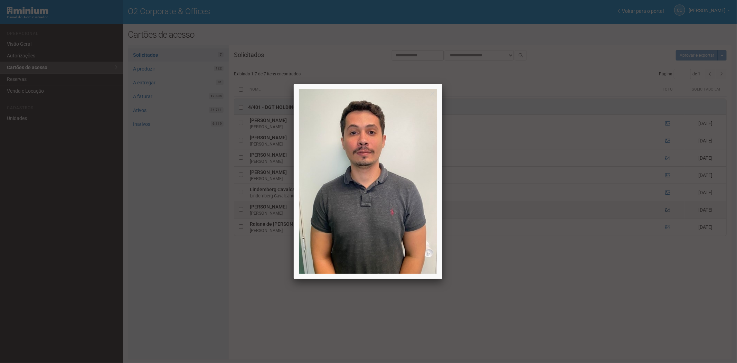
click at [667, 210] on div at bounding box center [368, 181] width 737 height 363
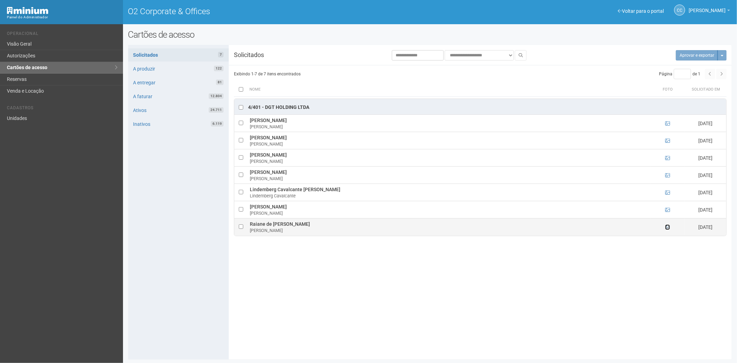
click at [668, 226] on icon at bounding box center [667, 226] width 5 height 5
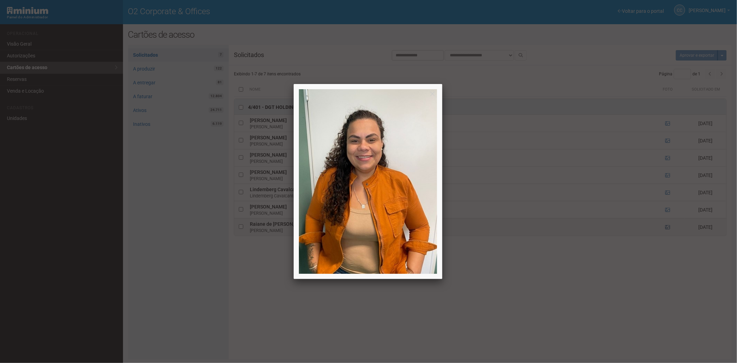
click at [668, 226] on div at bounding box center [368, 181] width 737 height 363
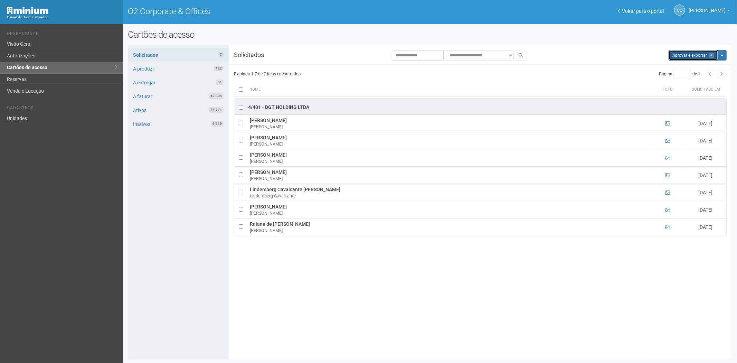
click at [677, 53] on button "Aprovar e exportar 7" at bounding box center [692, 55] width 49 height 10
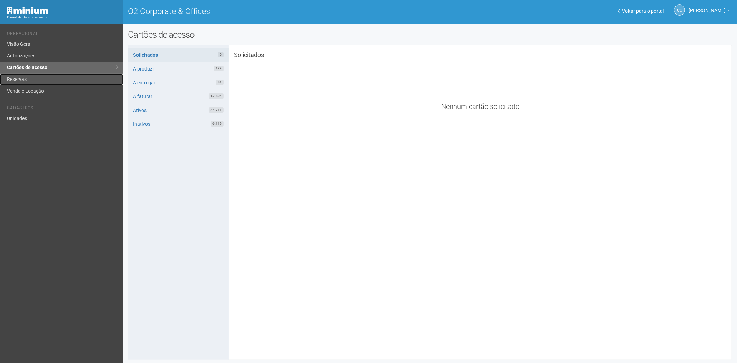
click at [32, 77] on link "Reservas" at bounding box center [61, 80] width 123 height 12
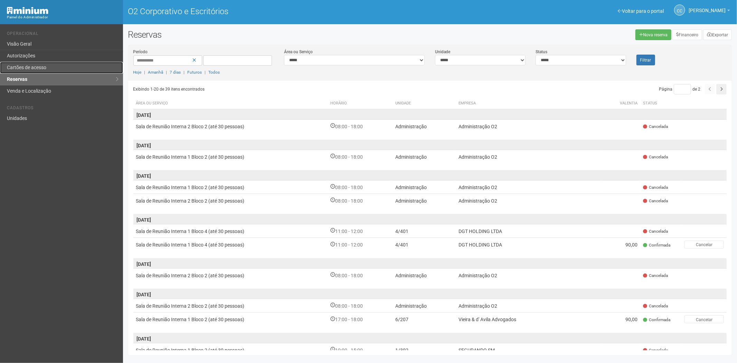
click at [23, 66] on font "Cartões de acesso" at bounding box center [26, 68] width 39 height 6
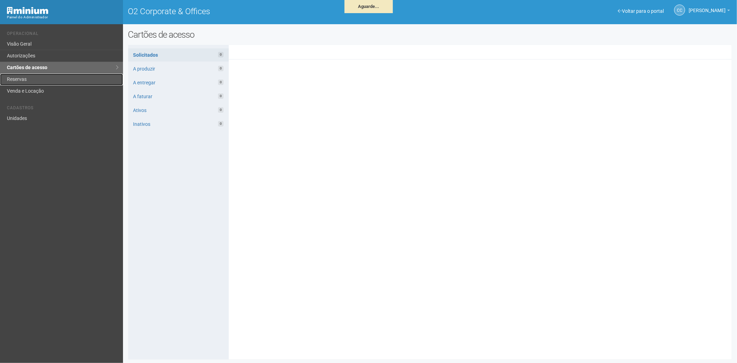
click at [33, 77] on link "Reservas" at bounding box center [61, 80] width 123 height 12
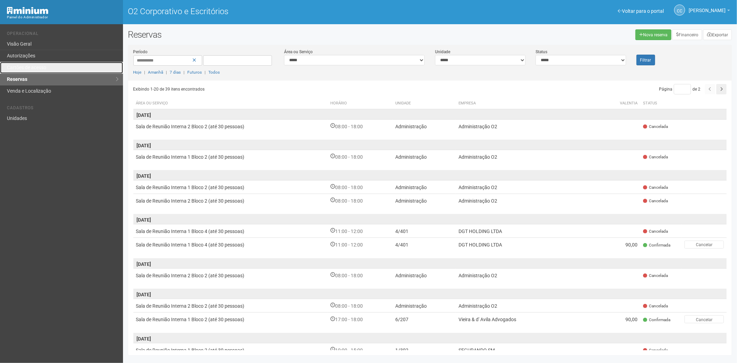
drag, startPoint x: 19, startPoint y: 66, endPoint x: 37, endPoint y: 102, distance: 39.8
click at [19, 66] on font "Cartões de acesso" at bounding box center [26, 68] width 39 height 6
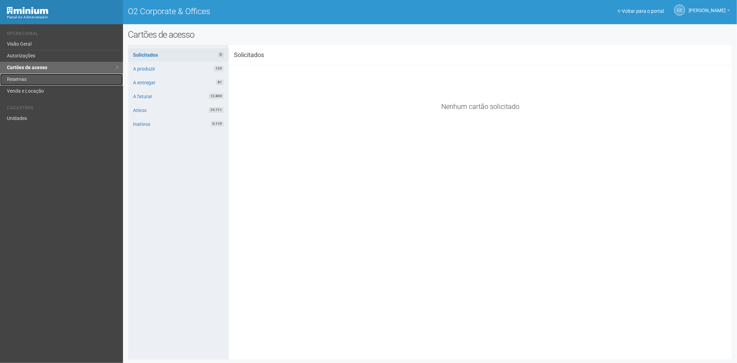
click at [40, 80] on link "Reservas" at bounding box center [61, 80] width 123 height 12
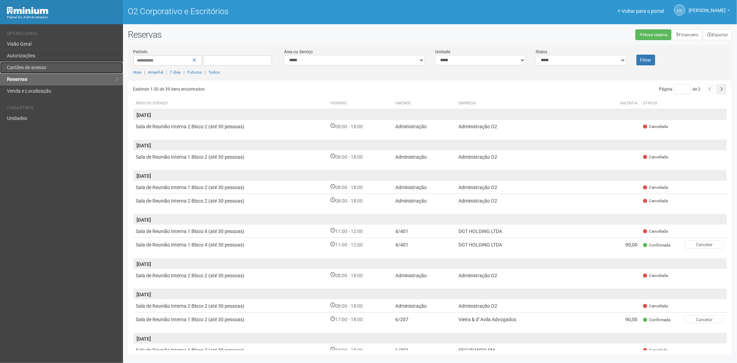
click at [44, 69] on font "Cartões de acesso" at bounding box center [26, 68] width 39 height 6
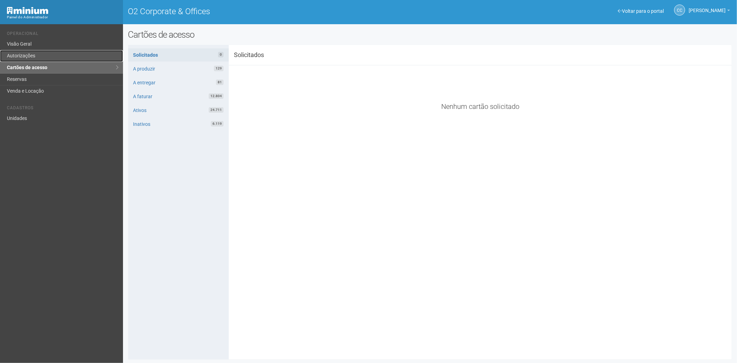
click at [38, 57] on link "Autorizações" at bounding box center [61, 56] width 123 height 12
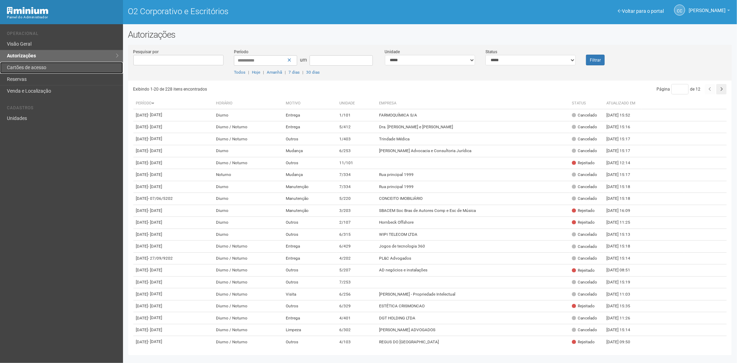
click at [29, 65] on font "Cartões de acesso" at bounding box center [26, 68] width 39 height 6
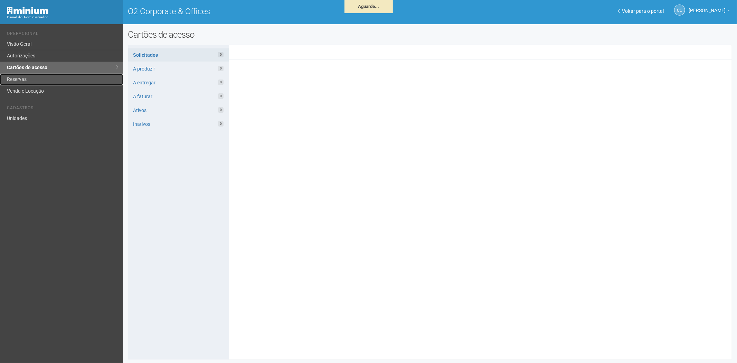
click at [33, 78] on link "Reservas" at bounding box center [61, 80] width 123 height 12
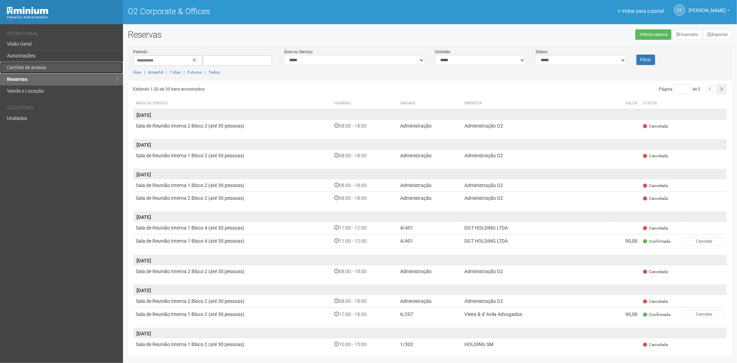
click at [63, 65] on link "Cartões de acesso" at bounding box center [61, 68] width 123 height 12
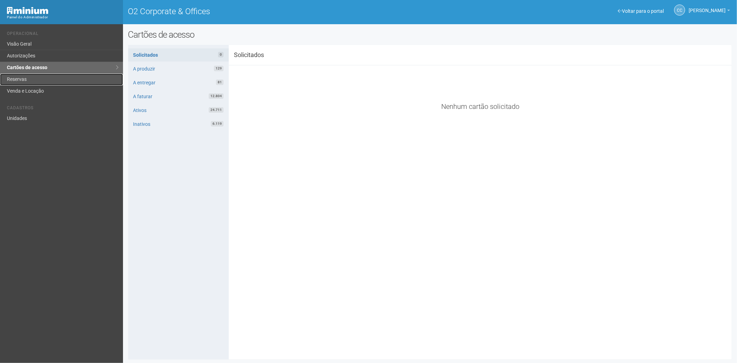
click at [27, 80] on link "Reservas" at bounding box center [61, 80] width 123 height 12
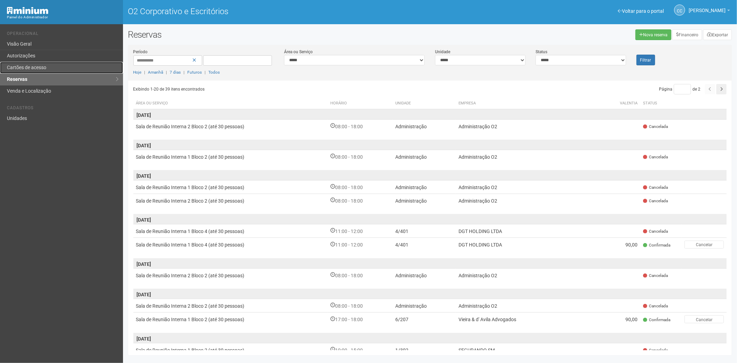
click at [39, 66] on font "Cartões de acesso" at bounding box center [26, 68] width 39 height 6
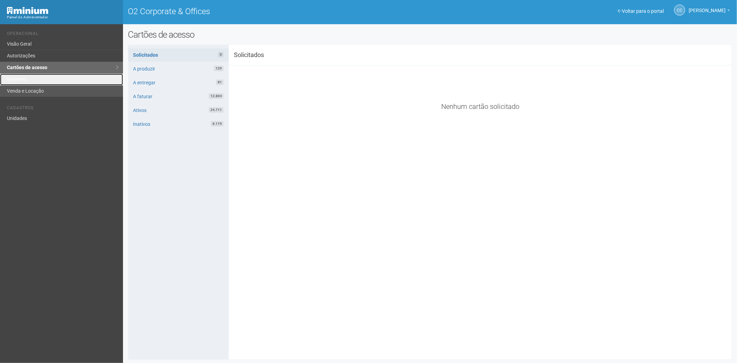
drag, startPoint x: 32, startPoint y: 78, endPoint x: 31, endPoint y: 93, distance: 14.2
click at [32, 78] on link "Reservas" at bounding box center [61, 80] width 123 height 12
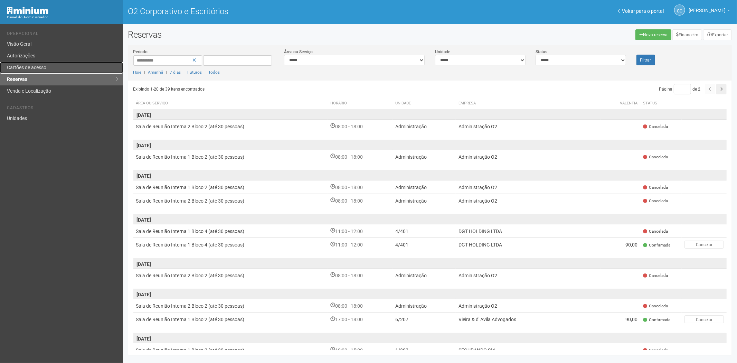
click at [25, 66] on font "Cartões de acesso" at bounding box center [26, 68] width 39 height 6
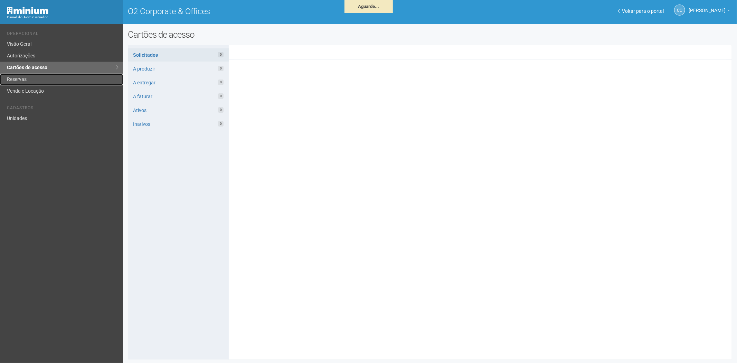
click at [23, 78] on link "Reservas" at bounding box center [61, 80] width 123 height 12
click at [43, 76] on link "Reservas" at bounding box center [61, 80] width 123 height 12
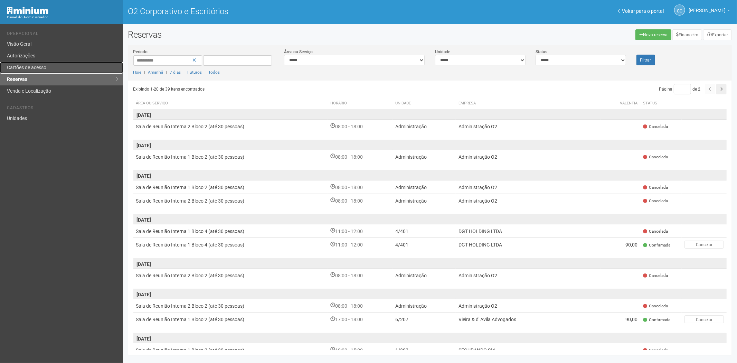
click at [39, 68] on font "Cartões de acesso" at bounding box center [26, 68] width 39 height 6
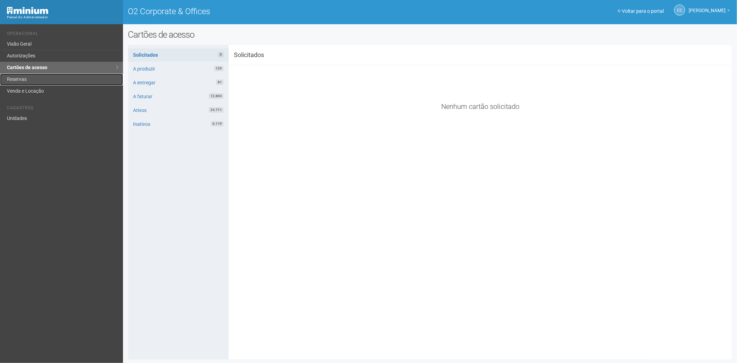
click at [29, 77] on link "Reservas" at bounding box center [61, 80] width 123 height 12
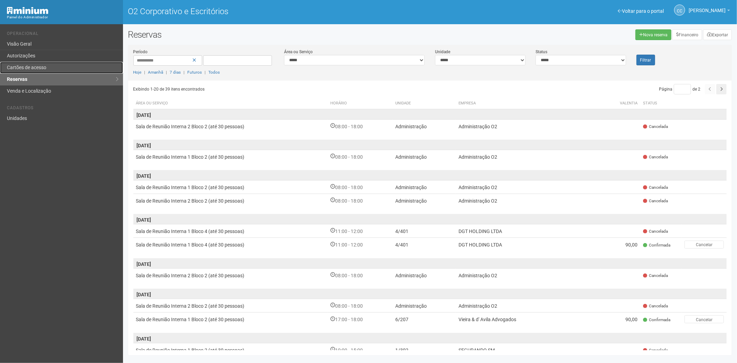
click at [46, 68] on font "Cartões de acesso" at bounding box center [26, 68] width 39 height 6
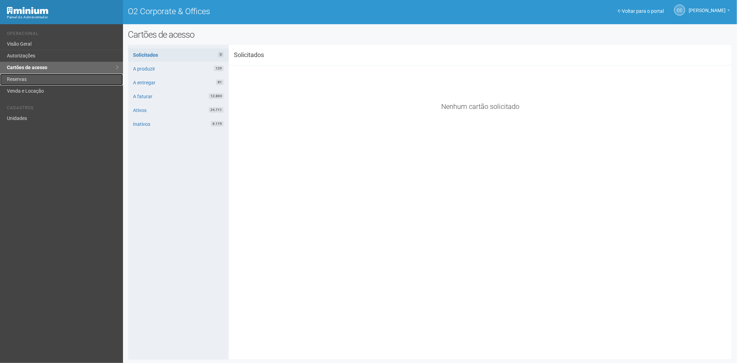
click at [35, 80] on link "Reservas" at bounding box center [61, 80] width 123 height 12
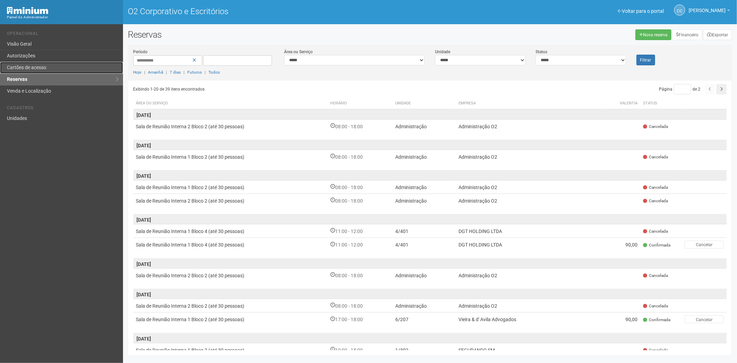
click at [81, 62] on link "Cartões de acesso" at bounding box center [61, 68] width 123 height 12
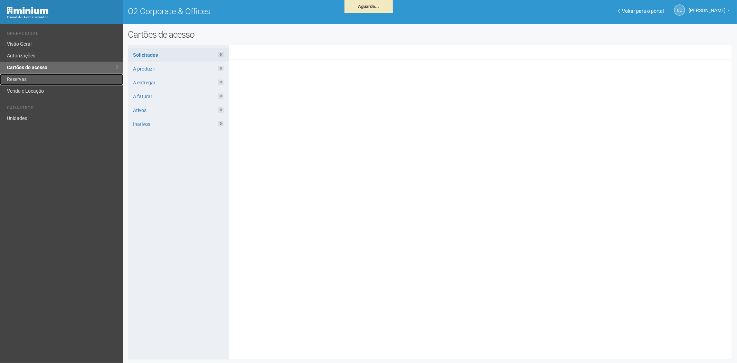
click at [10, 75] on link "Reservas" at bounding box center [61, 80] width 123 height 12
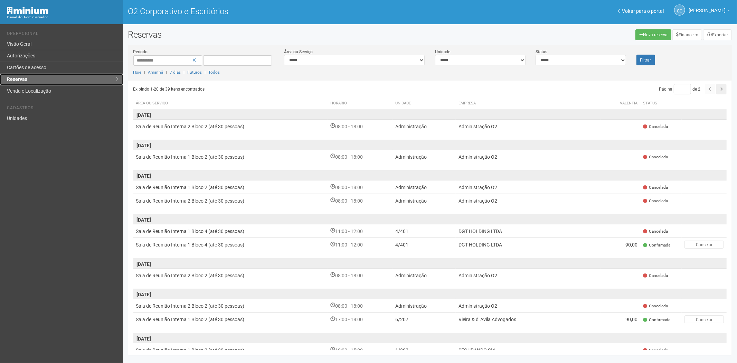
click at [21, 74] on link "Reservas" at bounding box center [61, 80] width 123 height 12
click at [28, 66] on font "Cartões de acesso" at bounding box center [26, 68] width 39 height 6
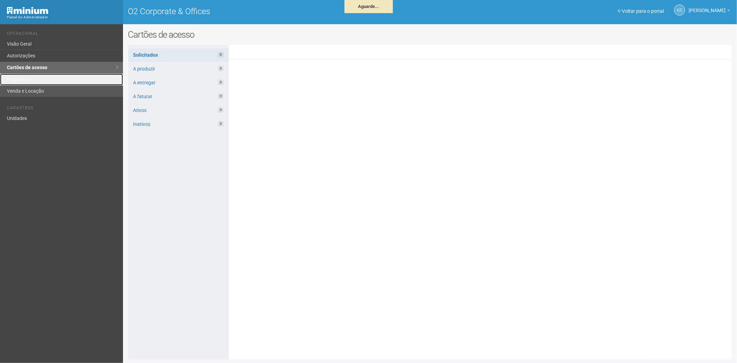
click at [28, 86] on ul "Operacional Visão Geral Autorizações Cartões de acesso Reservas Venda e Locação" at bounding box center [62, 61] width 111 height 71
click at [27, 78] on link "Reservas" at bounding box center [61, 80] width 123 height 12
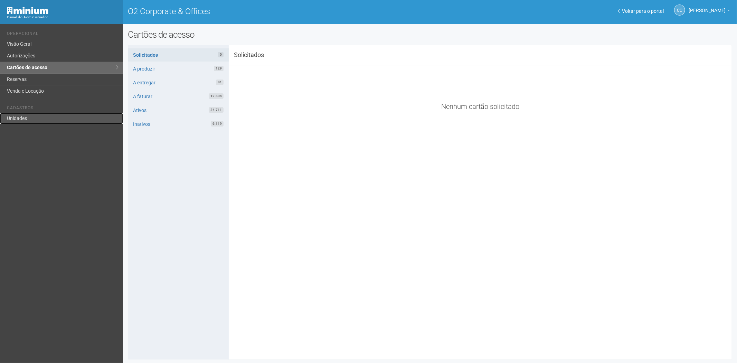
click at [35, 114] on link "Unidades" at bounding box center [61, 118] width 123 height 11
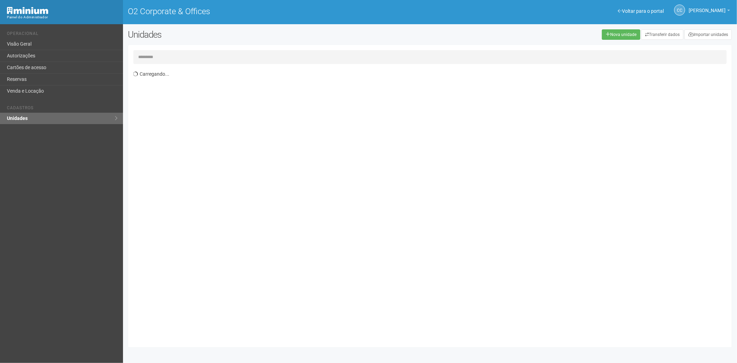
click at [156, 58] on input "text" at bounding box center [429, 57] width 593 height 14
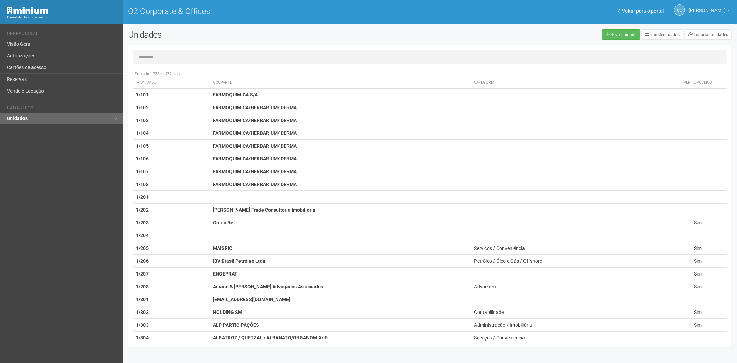
click at [180, 57] on input "text" at bounding box center [429, 57] width 593 height 14
type input "*"
click at [33, 71] on link "Cartões de acesso" at bounding box center [61, 68] width 123 height 12
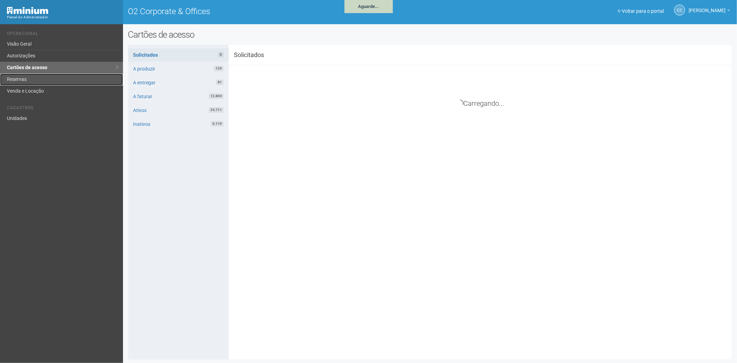
click at [30, 78] on link "Reservas" at bounding box center [61, 80] width 123 height 12
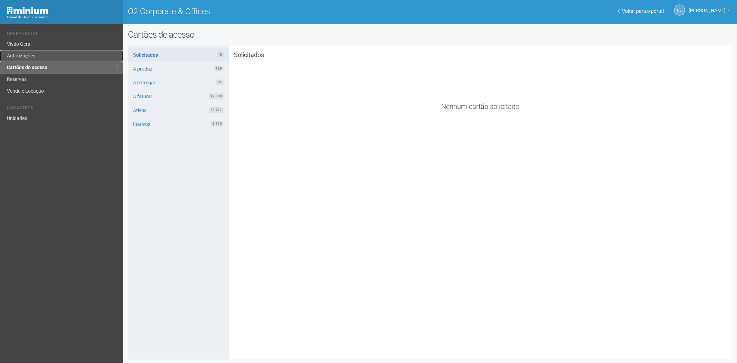
click at [46, 58] on link "Autorizações" at bounding box center [61, 56] width 123 height 12
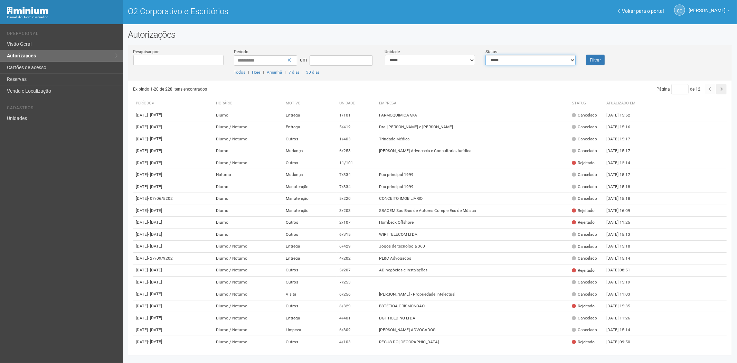
click at [529, 61] on select "**********" at bounding box center [530, 60] width 90 height 10
select select "*"
click at [485, 55] on select "**********" at bounding box center [530, 60] width 90 height 10
click at [590, 58] on font "Filtrar" at bounding box center [594, 60] width 11 height 5
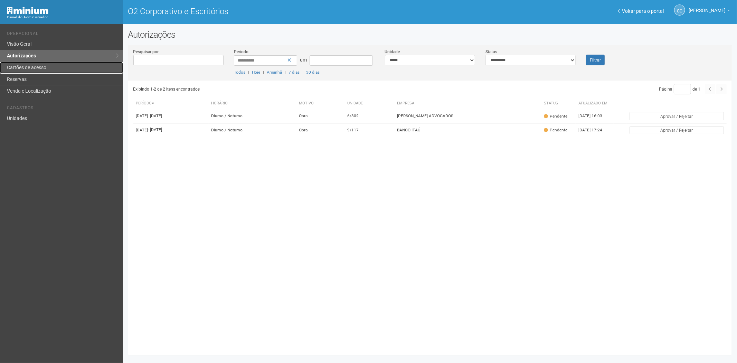
click at [59, 64] on link "Cartões de acesso" at bounding box center [61, 68] width 123 height 12
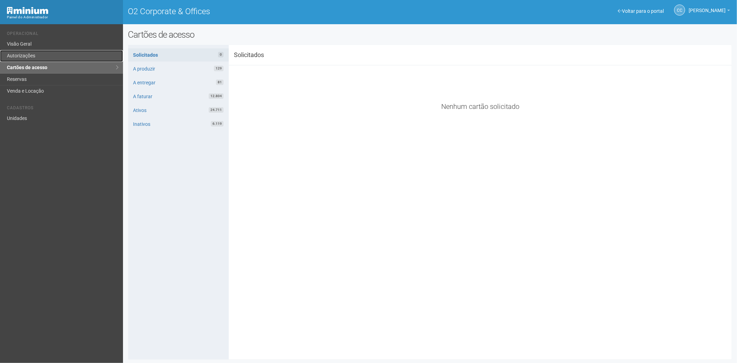
click at [35, 54] on link "Autorizações" at bounding box center [61, 56] width 123 height 12
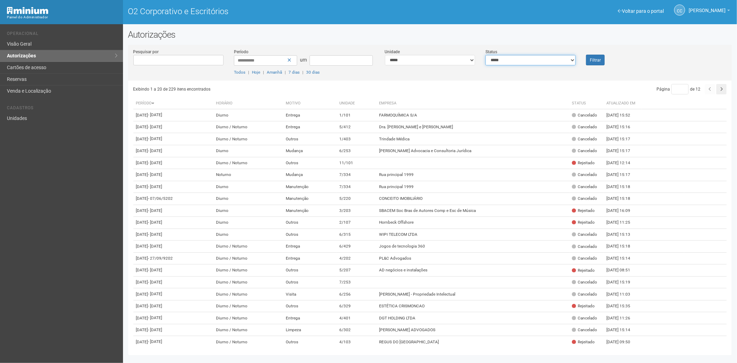
click at [519, 61] on select "**********" at bounding box center [530, 60] width 90 height 10
select select "*"
click at [485, 55] on select "**********" at bounding box center [530, 60] width 90 height 10
click at [593, 58] on font "Filtrar" at bounding box center [594, 60] width 11 height 5
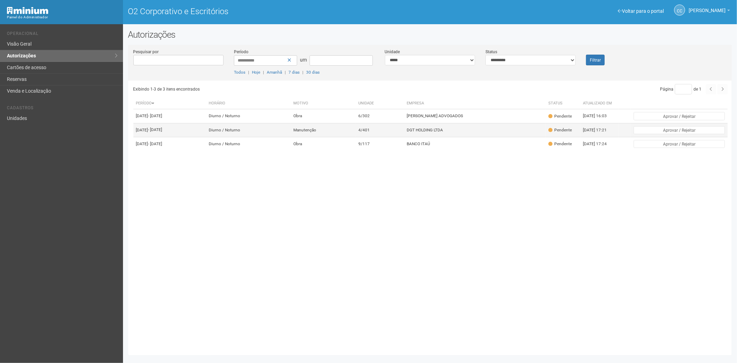
click at [453, 137] on td "DGT HOLDING LTDA" at bounding box center [475, 130] width 142 height 14
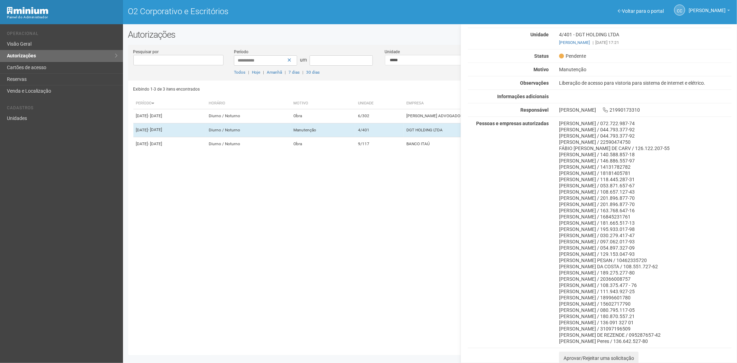
scroll to position [47, 0]
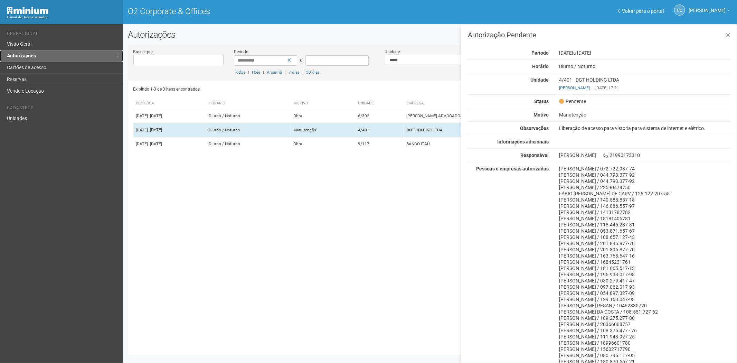
click at [47, 60] on link "Autorizações" at bounding box center [61, 56] width 123 height 12
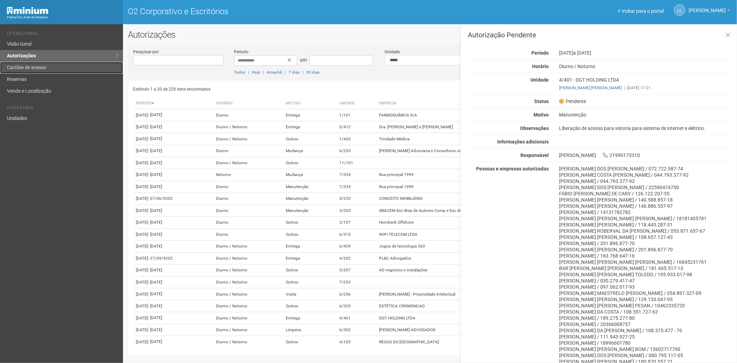
click at [38, 65] on font "Cartões de acesso" at bounding box center [26, 68] width 39 height 6
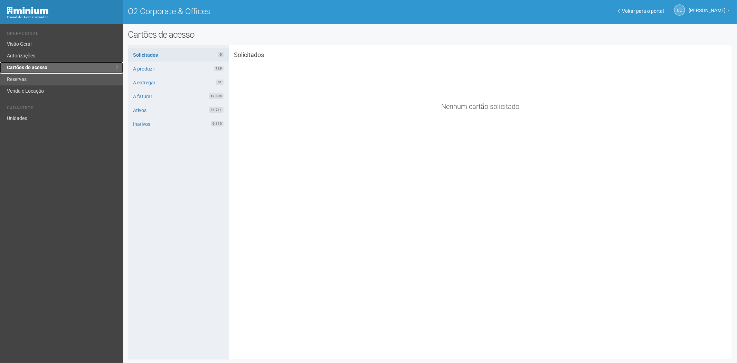
click at [29, 74] on ul "Operacional Visão Geral Autorizações Cartões de acesso Reservas Venda e Locação" at bounding box center [62, 61] width 111 height 71
click at [29, 75] on link "Reservas" at bounding box center [61, 80] width 123 height 12
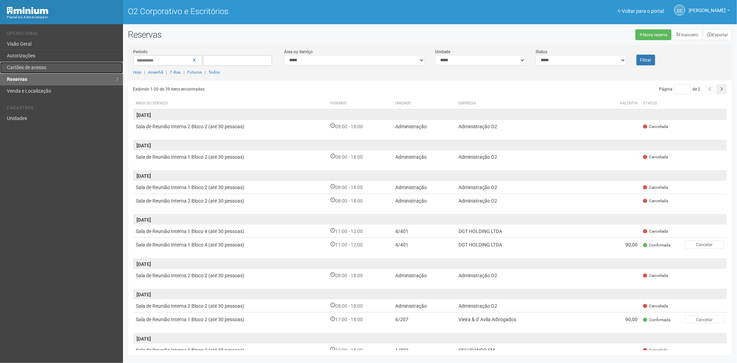
click at [44, 66] on font "Cartões de acesso" at bounding box center [26, 68] width 39 height 6
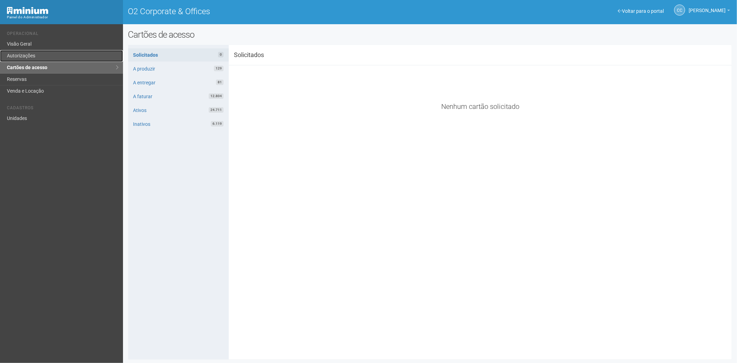
click at [36, 57] on link "Autorizações" at bounding box center [61, 56] width 123 height 12
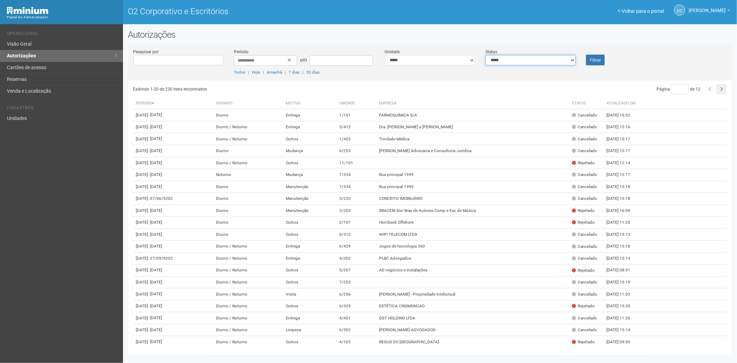
click at [489, 60] on select "**********" at bounding box center [530, 60] width 90 height 10
select select "*"
click at [485, 55] on select "**********" at bounding box center [530, 60] width 90 height 10
click at [592, 59] on font "Filtrar" at bounding box center [594, 60] width 11 height 5
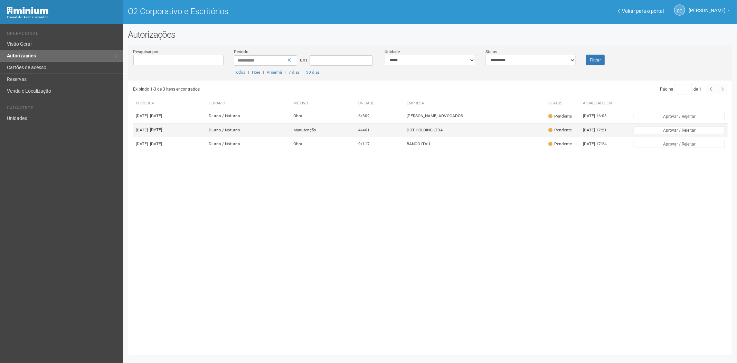
click at [482, 137] on td "DGT HOLDING LTDA" at bounding box center [475, 130] width 142 height 14
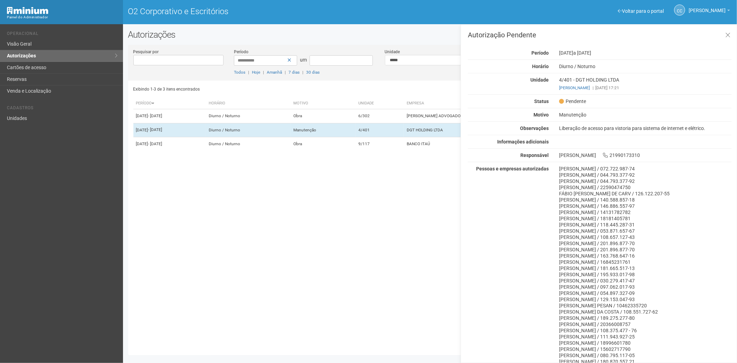
click at [313, 238] on div "Exibindo 1-3 de 3 itens encontrados Página * de 1 Período Horário Motivo Unidad…" at bounding box center [432, 214] width 598 height 269
click at [42, 67] on font "Cartões de acesso" at bounding box center [26, 68] width 39 height 6
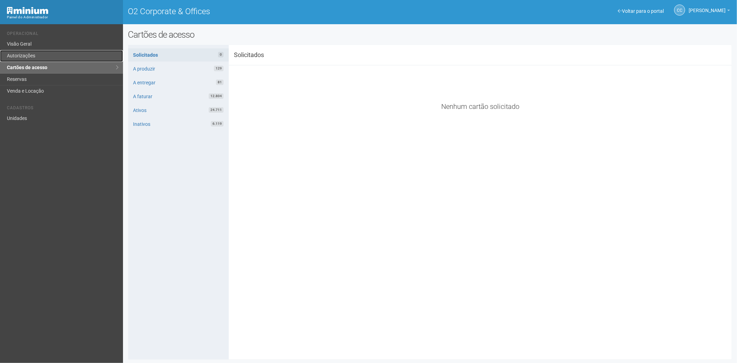
click at [33, 58] on link "Autorizações" at bounding box center [61, 56] width 123 height 12
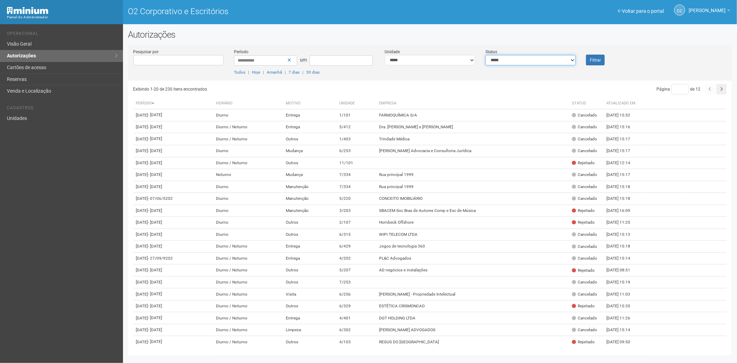
click at [522, 59] on select "**********" at bounding box center [530, 60] width 90 height 10
select select "*"
click at [485, 55] on select "**********" at bounding box center [530, 60] width 90 height 10
click at [596, 58] on font "Filtrar" at bounding box center [594, 60] width 11 height 5
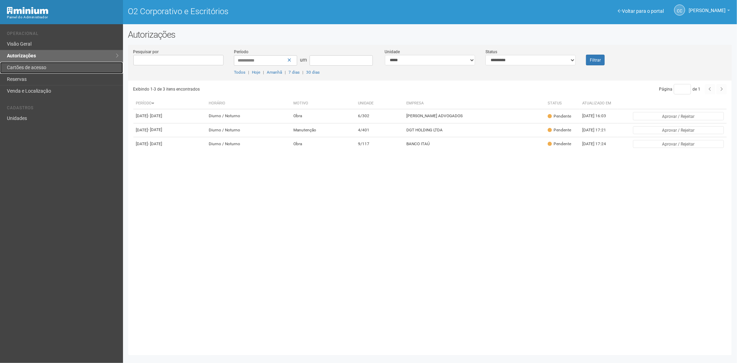
click at [29, 65] on font "Cartões de acesso" at bounding box center [26, 68] width 39 height 6
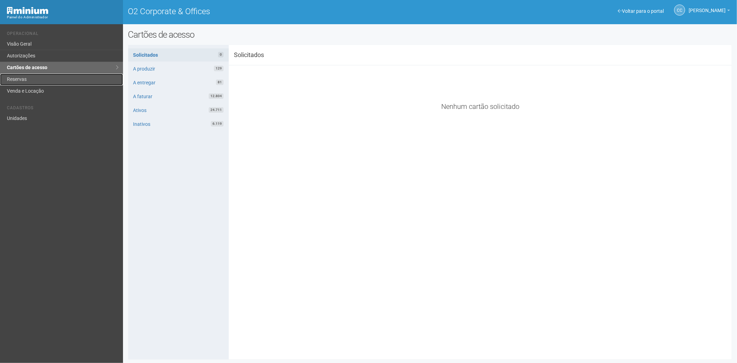
click at [31, 75] on link "Reservas" at bounding box center [61, 80] width 123 height 12
click at [16, 77] on link "Reservas" at bounding box center [61, 80] width 123 height 12
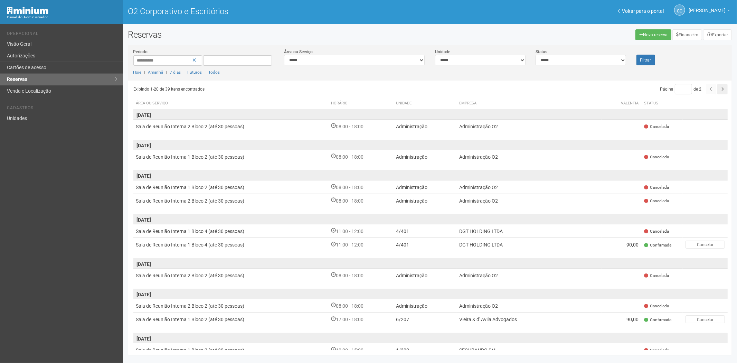
drag, startPoint x: 57, startPoint y: 199, endPoint x: 141, endPoint y: 96, distance: 132.6
click at [56, 192] on div "Voltar para o portal Operacional Visão Geral Autorizações Cartões de acesso Res…" at bounding box center [61, 193] width 123 height 338
drag, startPoint x: 35, startPoint y: 54, endPoint x: 49, endPoint y: 52, distance: 14.7
click at [35, 54] on font "Autorizações" at bounding box center [21, 56] width 28 height 6
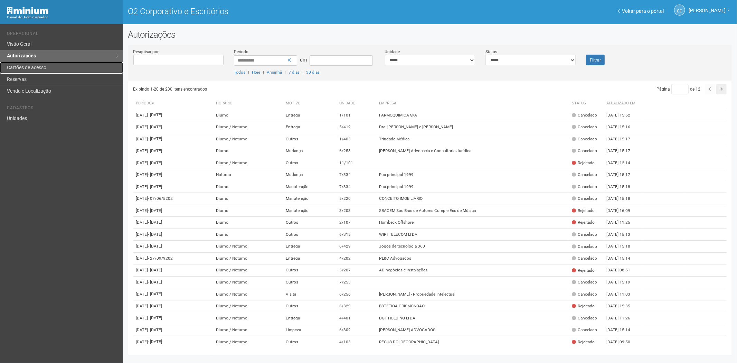
click at [26, 64] on link "Cartões de acesso" at bounding box center [61, 68] width 123 height 12
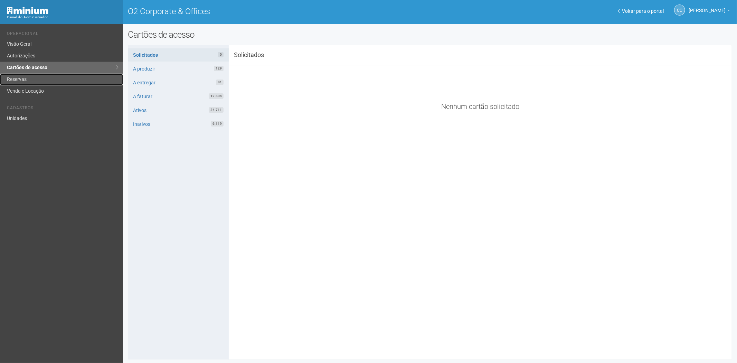
click at [32, 78] on link "Reservas" at bounding box center [61, 80] width 123 height 12
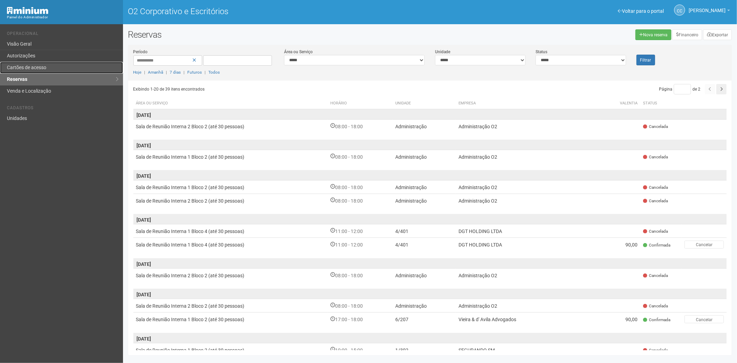
click at [38, 67] on font "Cartões de acesso" at bounding box center [26, 68] width 39 height 6
